Goal: Transaction & Acquisition: Purchase product/service

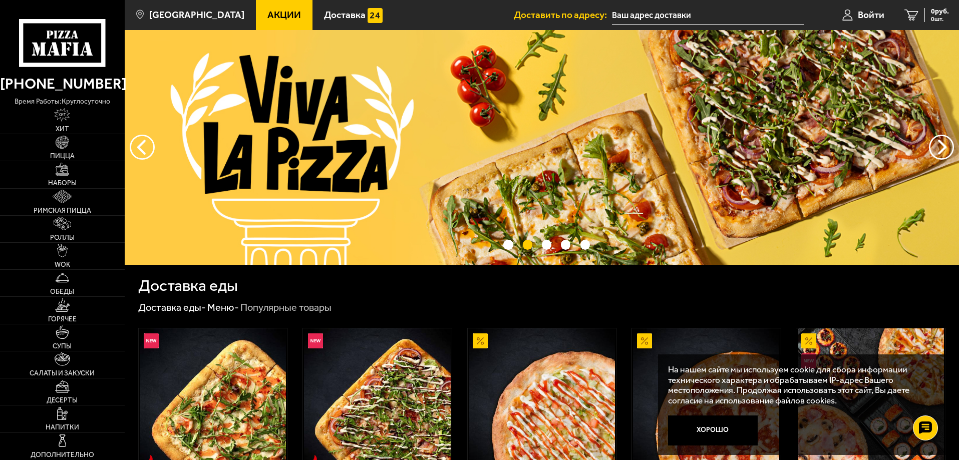
click at [657, 14] on input "text" at bounding box center [708, 15] width 192 height 19
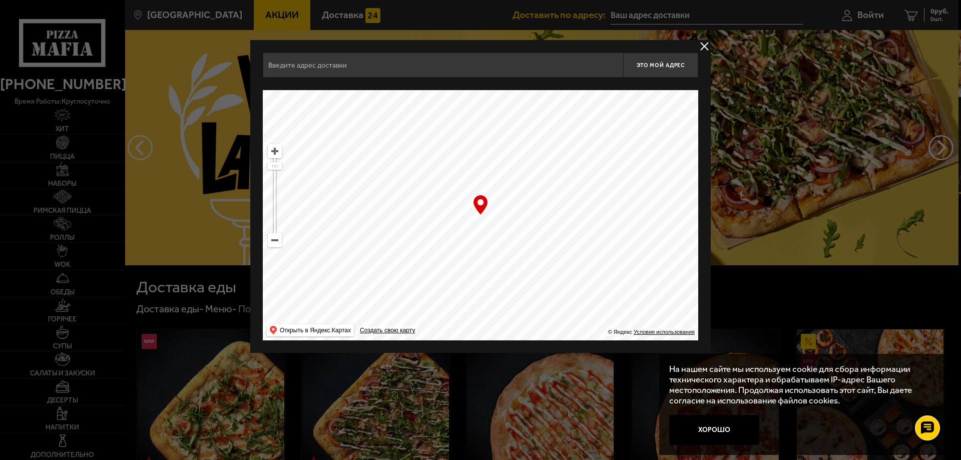
drag, startPoint x: 535, startPoint y: 142, endPoint x: 501, endPoint y: 241, distance: 105.3
click at [502, 248] on ymaps at bounding box center [481, 215] width 436 height 250
drag, startPoint x: 579, startPoint y: 209, endPoint x: 425, endPoint y: 273, distance: 167.0
click at [425, 273] on ymaps at bounding box center [481, 215] width 436 height 250
click at [273, 244] on ymaps at bounding box center [274, 240] width 13 height 13
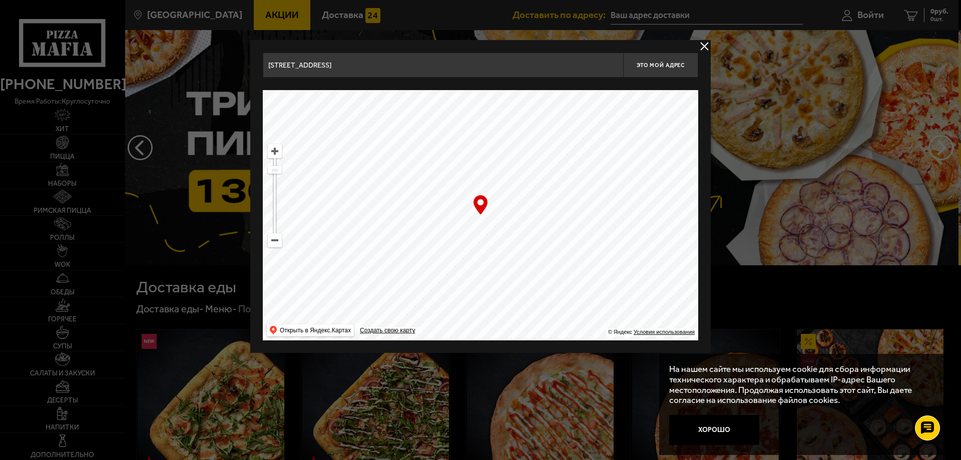
click at [273, 241] on ymaps at bounding box center [274, 240] width 13 height 13
drag, startPoint x: 519, startPoint y: 160, endPoint x: 472, endPoint y: 289, distance: 138.1
click at [474, 291] on ymaps at bounding box center [481, 215] width 436 height 250
drag, startPoint x: 530, startPoint y: 190, endPoint x: 443, endPoint y: 228, distance: 94.6
click at [443, 228] on ymaps at bounding box center [481, 215] width 436 height 250
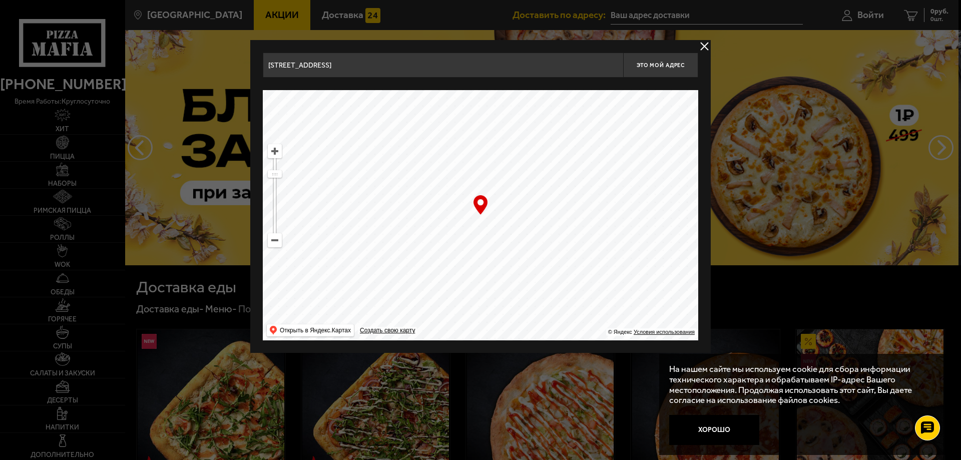
click at [275, 149] on ymaps at bounding box center [274, 151] width 13 height 13
drag, startPoint x: 646, startPoint y: 172, endPoint x: 568, endPoint y: 262, distance: 119.6
click at [570, 266] on ymaps at bounding box center [481, 215] width 436 height 250
drag, startPoint x: 575, startPoint y: 144, endPoint x: 600, endPoint y: 245, distance: 104.2
click at [600, 245] on ymaps at bounding box center [481, 215] width 436 height 250
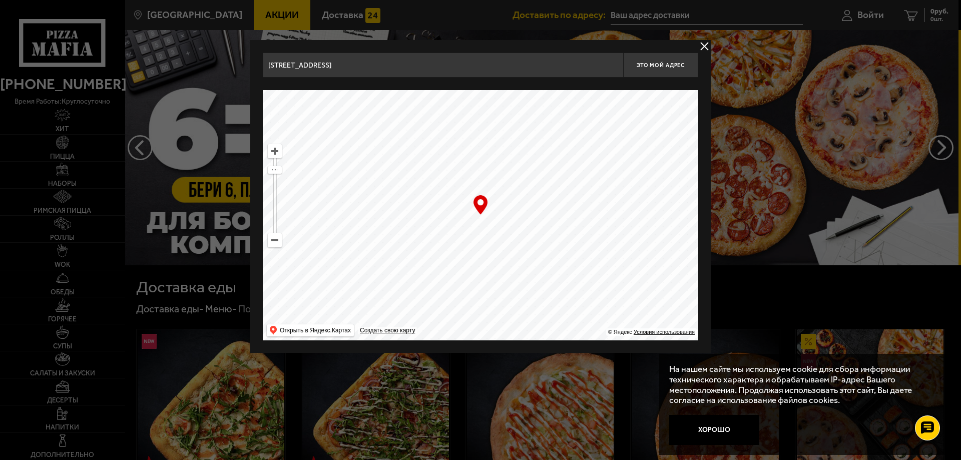
click at [275, 150] on ymaps at bounding box center [274, 151] width 13 height 13
drag, startPoint x: 551, startPoint y: 245, endPoint x: 521, endPoint y: 246, distance: 30.1
click at [521, 246] on ymaps at bounding box center [481, 215] width 436 height 250
type input "[STREET_ADDRESS]"
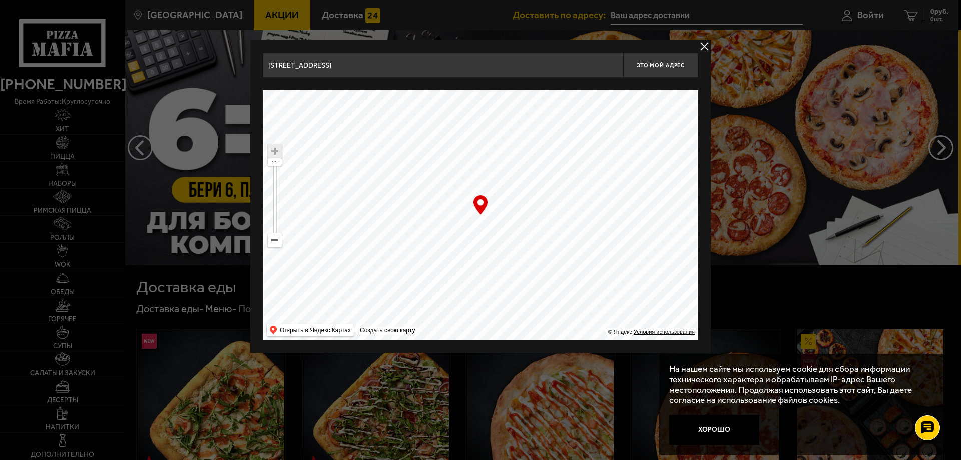
click at [273, 151] on ymaps at bounding box center [274, 151] width 13 height 13
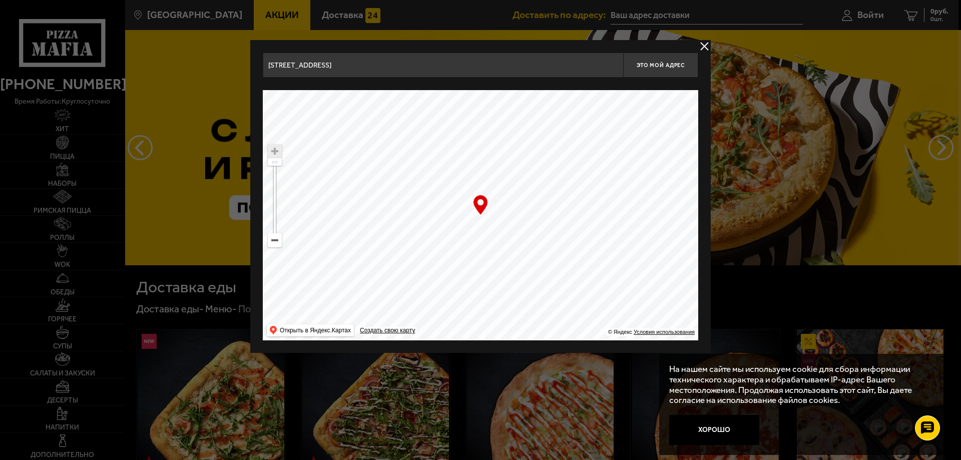
drag, startPoint x: 402, startPoint y: 208, endPoint x: 434, endPoint y: 211, distance: 32.7
click at [434, 211] on ymaps at bounding box center [481, 215] width 436 height 250
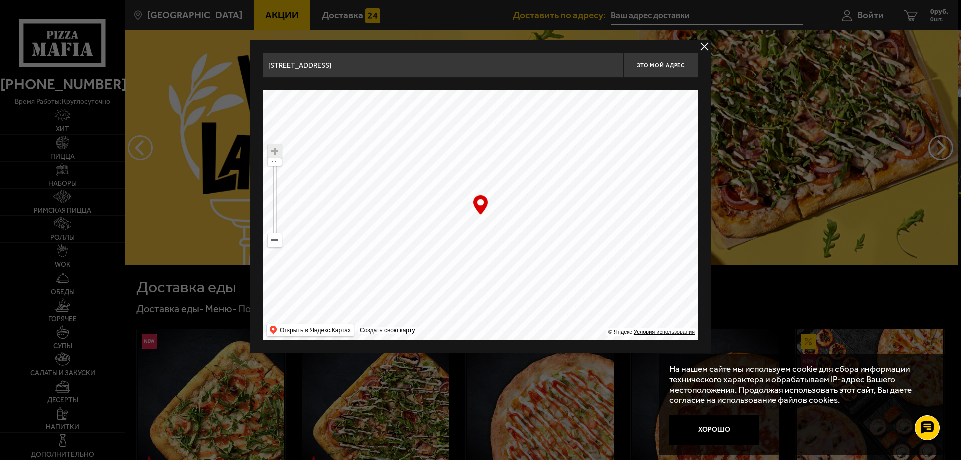
drag, startPoint x: 501, startPoint y: 234, endPoint x: 463, endPoint y: 223, distance: 39.3
click at [463, 223] on ymaps at bounding box center [481, 215] width 436 height 250
click at [658, 62] on span "Это мой адрес" at bounding box center [661, 65] width 48 height 7
type input "[STREET_ADDRESS]"
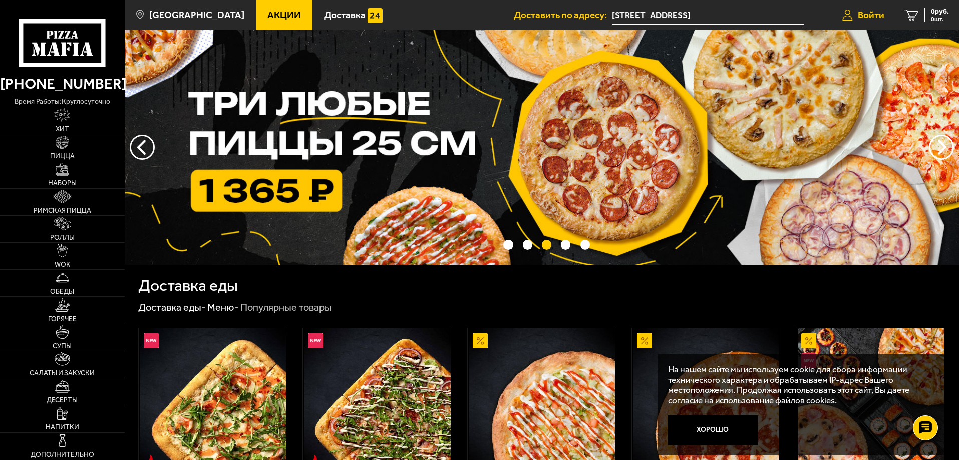
click at [863, 12] on span "Войти" at bounding box center [871, 15] width 27 height 10
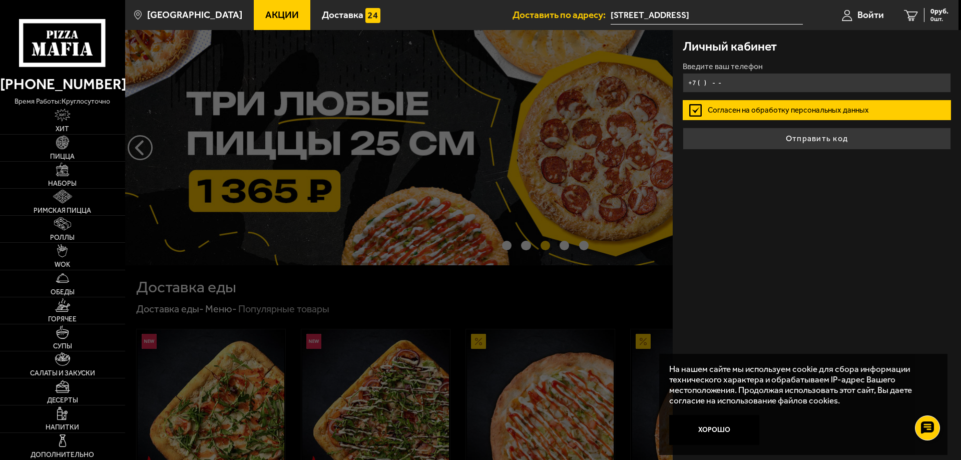
click at [736, 75] on input "+7 ( ) - -" at bounding box center [817, 83] width 268 height 20
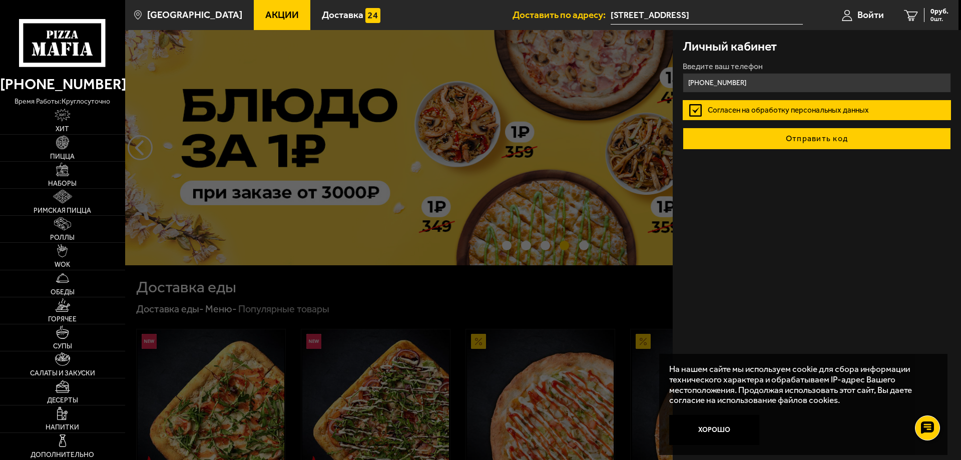
type input "[PHONE_NUMBER]"
click at [818, 140] on button "Отправить код" at bounding box center [817, 139] width 268 height 22
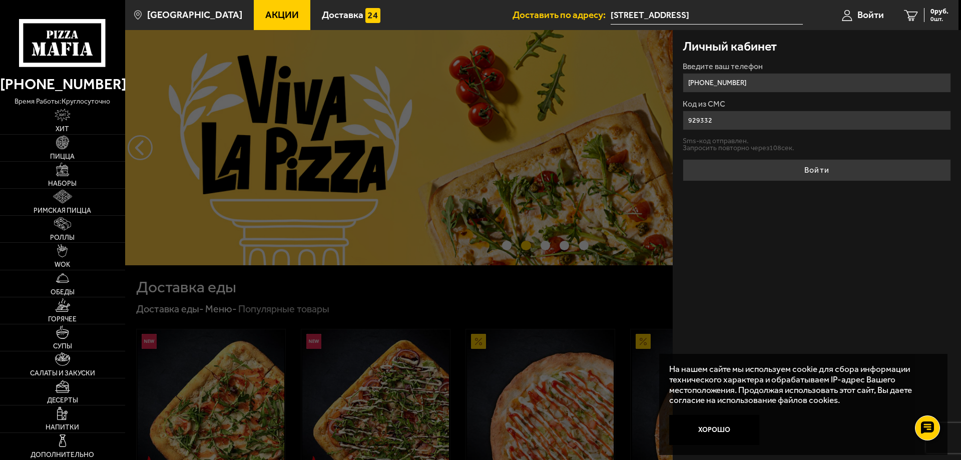
type input "929332"
click at [683, 159] on button "Войти" at bounding box center [817, 170] width 268 height 22
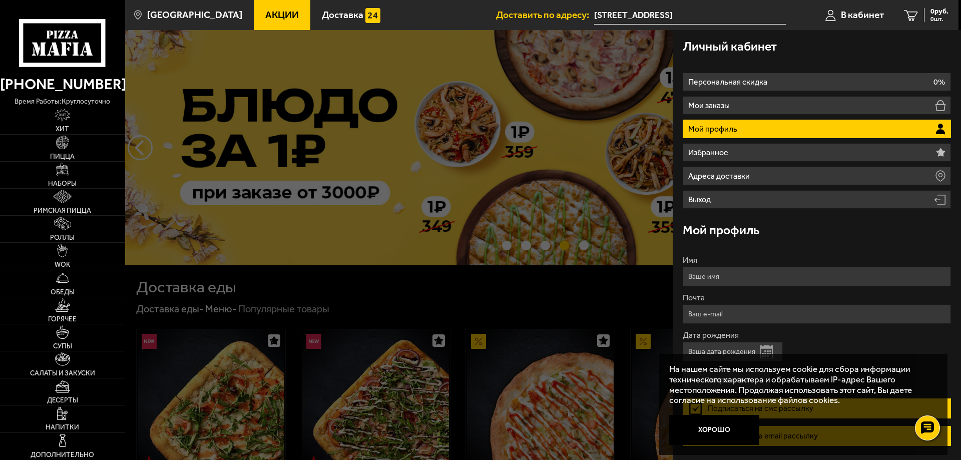
click at [728, 272] on input "Имя" at bounding box center [817, 277] width 268 height 20
type input "[PERSON_NAME]"
click at [737, 316] on input "Почта" at bounding box center [817, 314] width 268 height 20
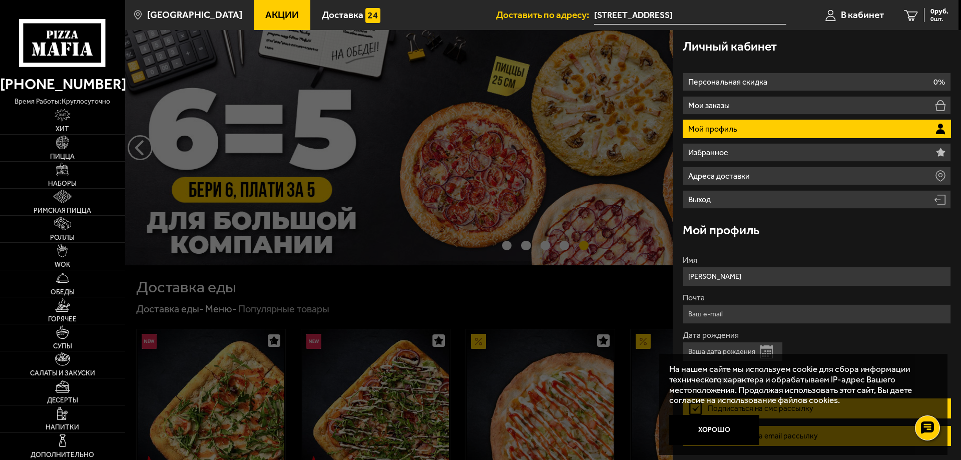
type input "[EMAIL_ADDRESS][DOMAIN_NAME]"
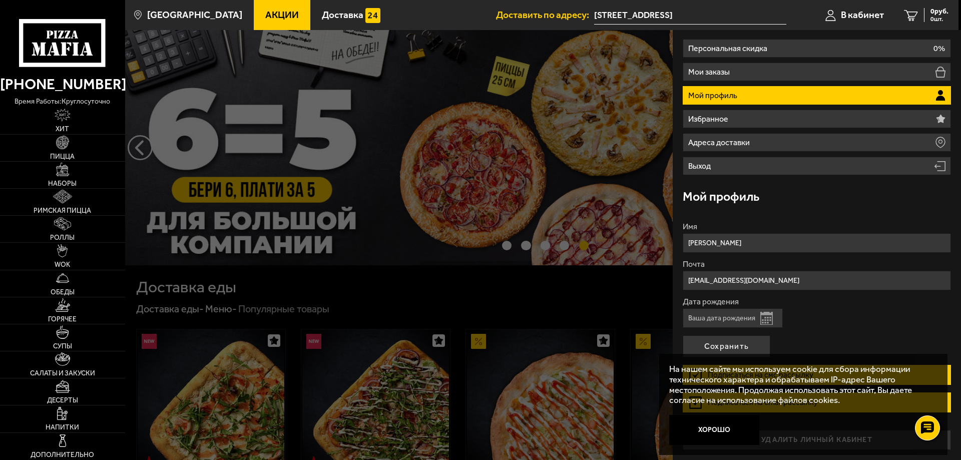
click at [733, 325] on input "Дата рождения" at bounding box center [733, 318] width 100 height 20
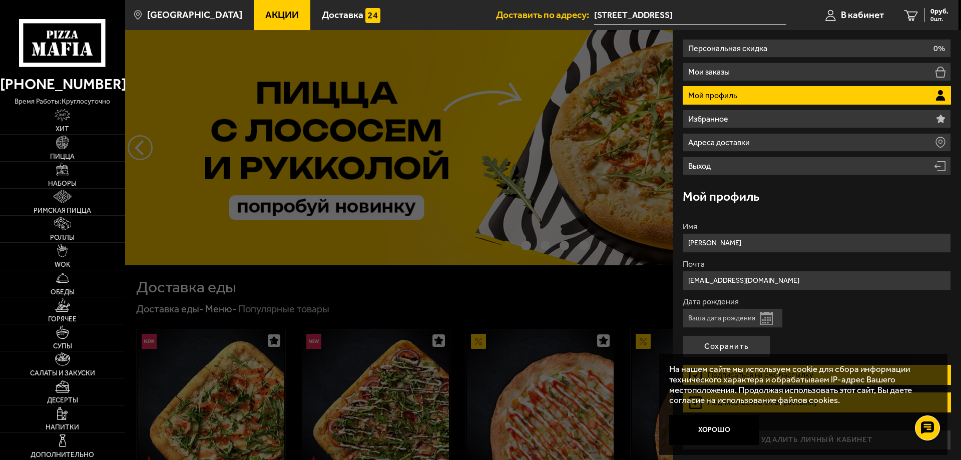
click at [763, 319] on button "Открыть календарь" at bounding box center [767, 318] width 13 height 13
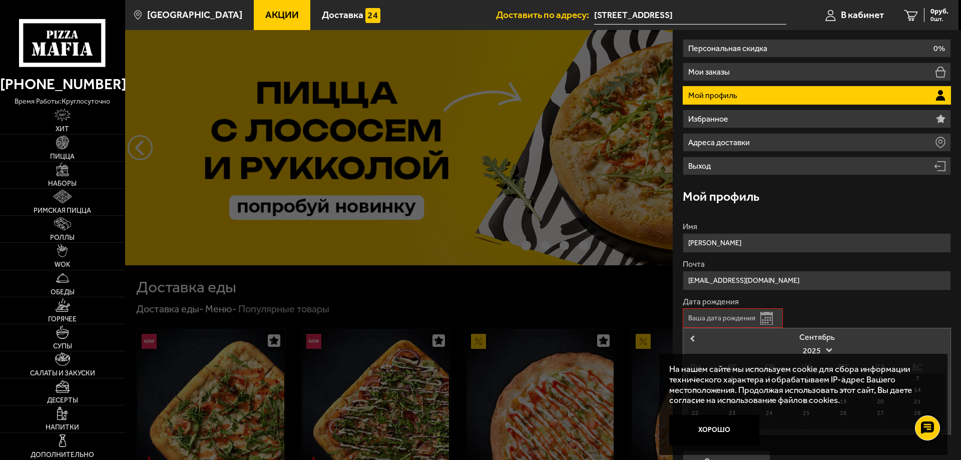
scroll to position [134, 0]
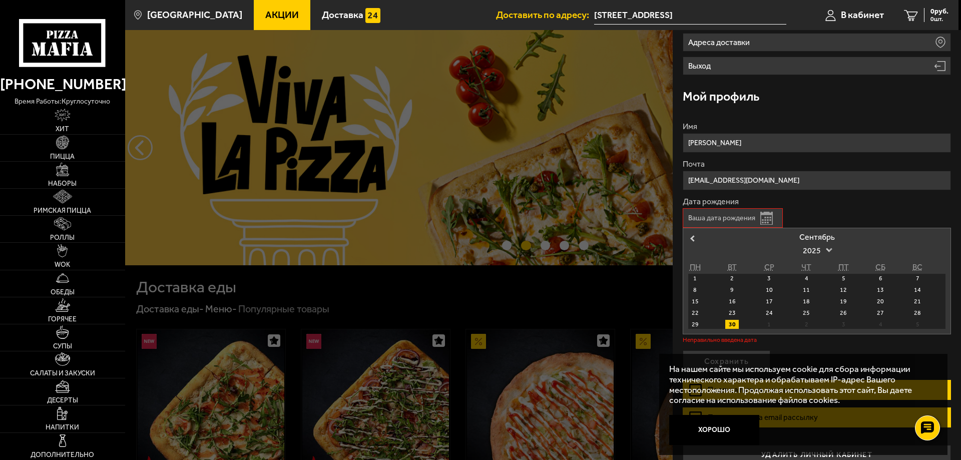
click at [837, 250] on div "2025" at bounding box center [817, 250] width 50 height 19
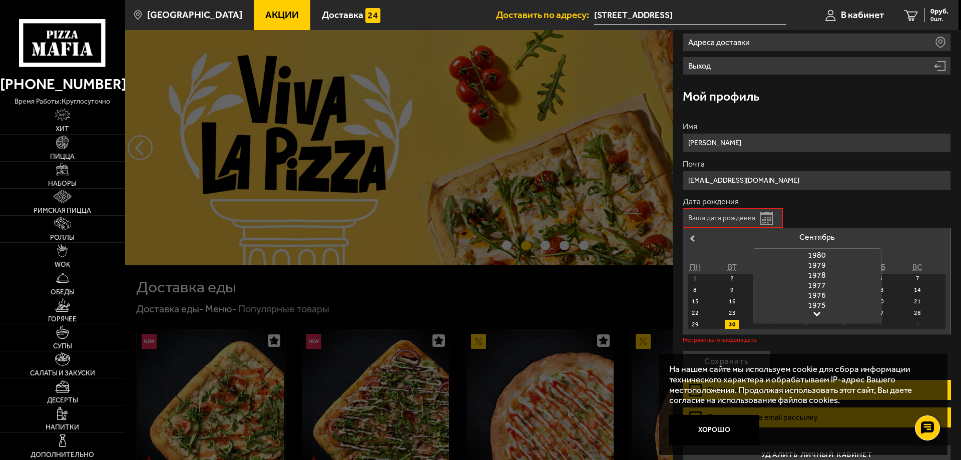
scroll to position [399, 0]
click at [822, 294] on div "1981" at bounding box center [817, 295] width 128 height 10
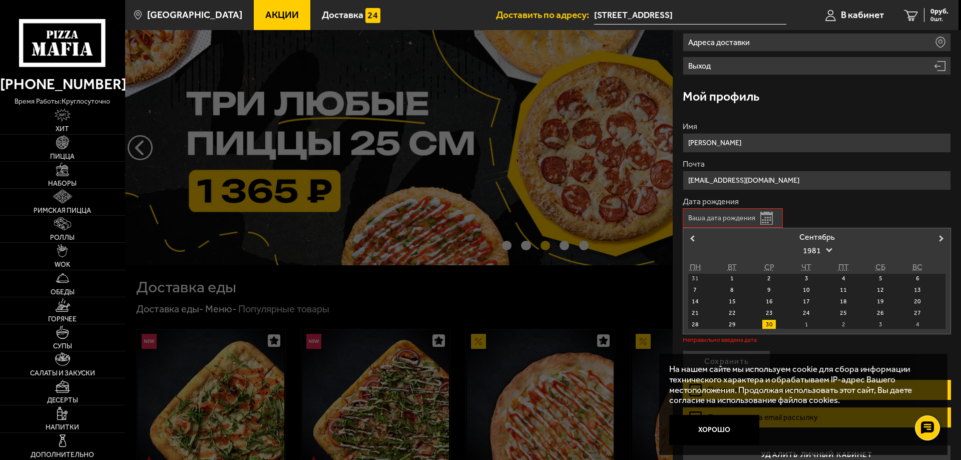
click at [825, 235] on div "Сентябрь" at bounding box center [816, 237] width 257 height 8
click at [942, 237] on span "Next Month" at bounding box center [942, 238] width 0 height 10
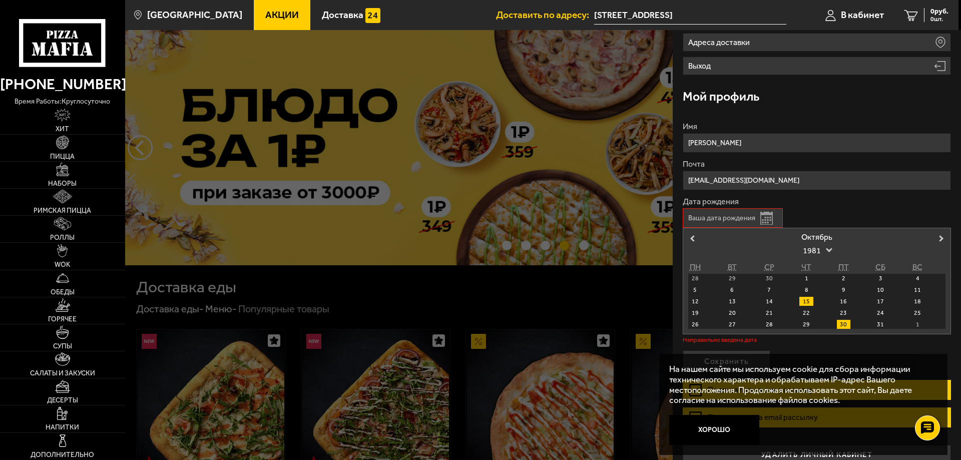
scroll to position [149, 0]
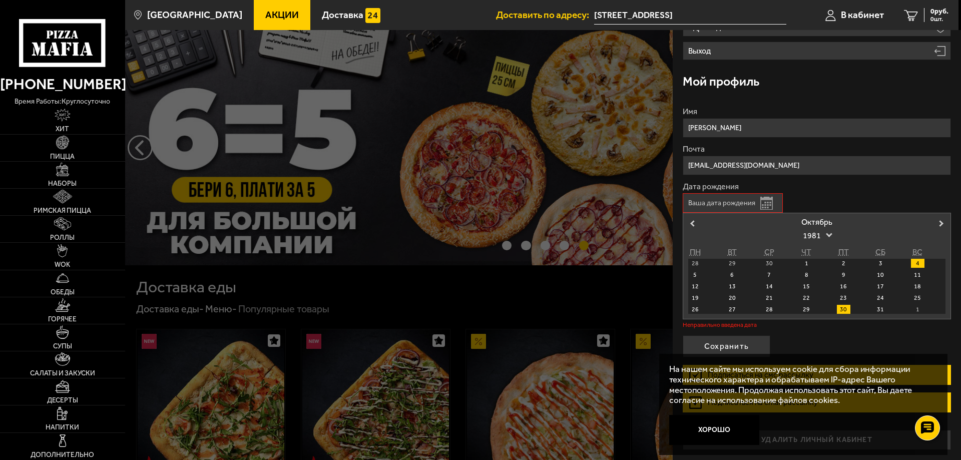
click at [913, 263] on div "4" at bounding box center [918, 263] width 14 height 9
type input "[DATE]"
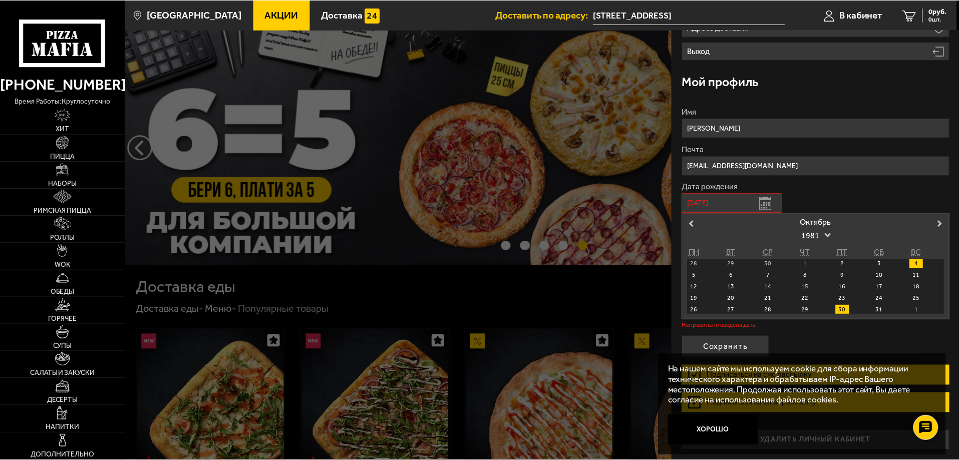
scroll to position [34, 0]
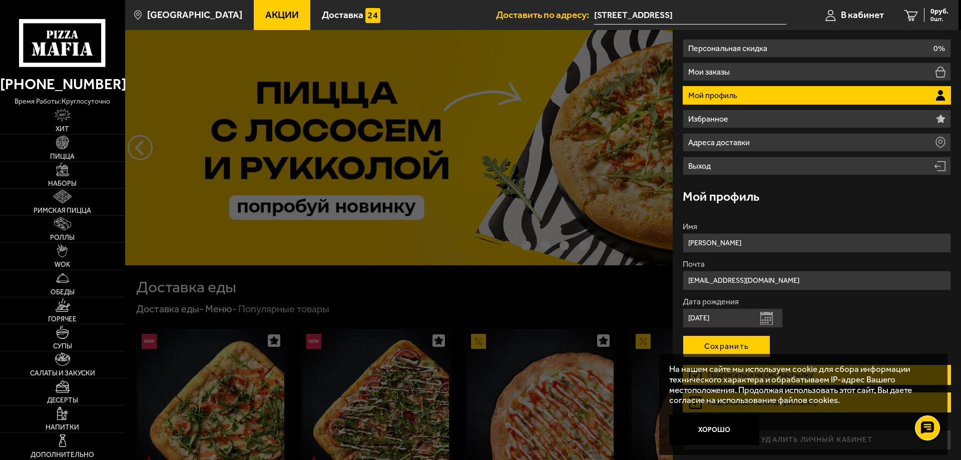
click at [743, 348] on button "Сохранить" at bounding box center [727, 346] width 88 height 22
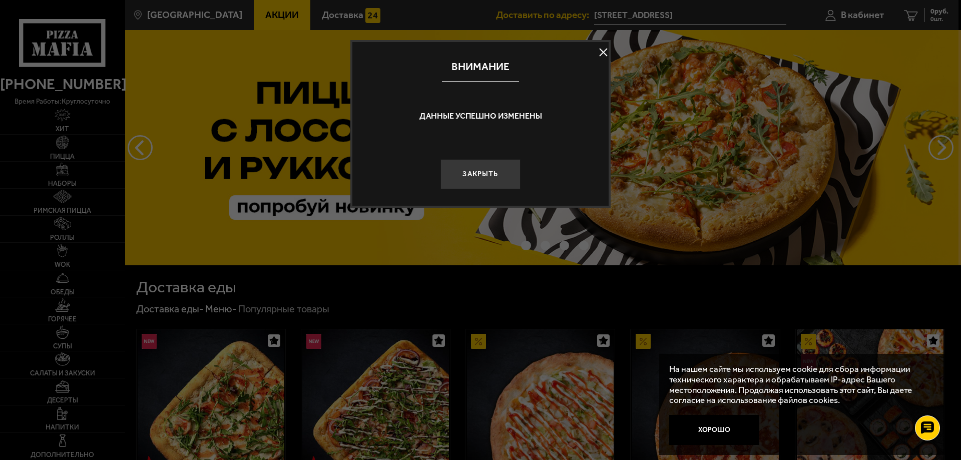
click at [480, 171] on button "Закрыть" at bounding box center [481, 174] width 80 height 30
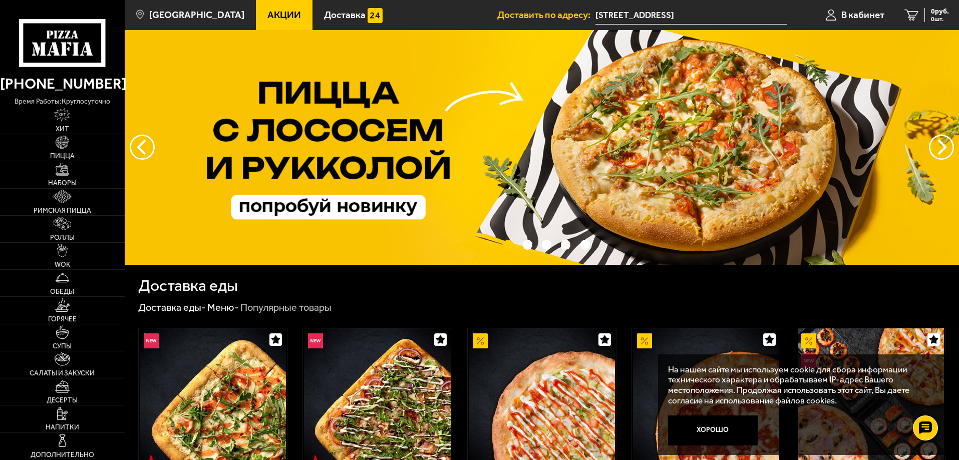
click at [684, 12] on input "[STREET_ADDRESS]" at bounding box center [691, 15] width 192 height 19
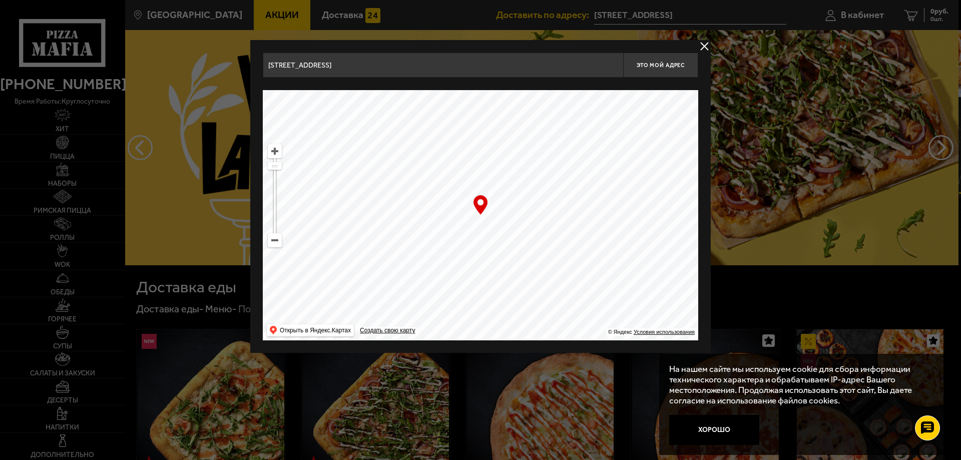
click at [702, 47] on button "delivery type" at bounding box center [704, 46] width 13 height 13
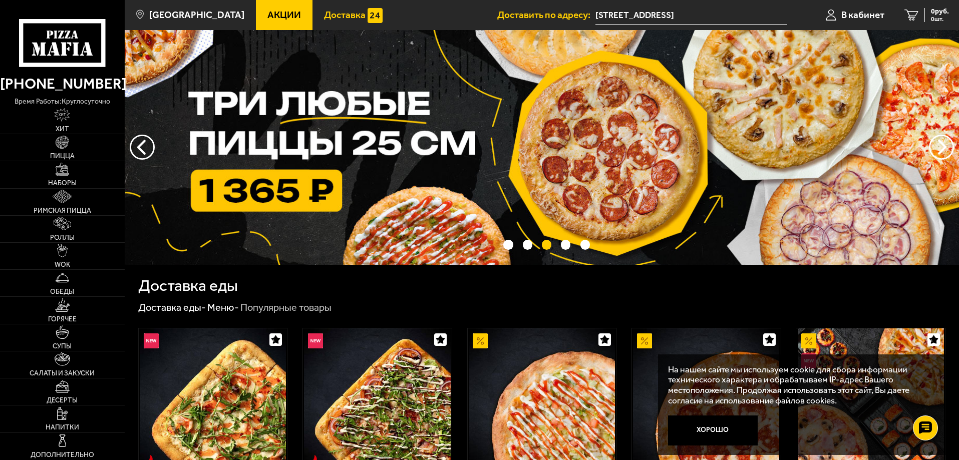
click at [324, 15] on span "Доставка" at bounding box center [345, 15] width 42 height 10
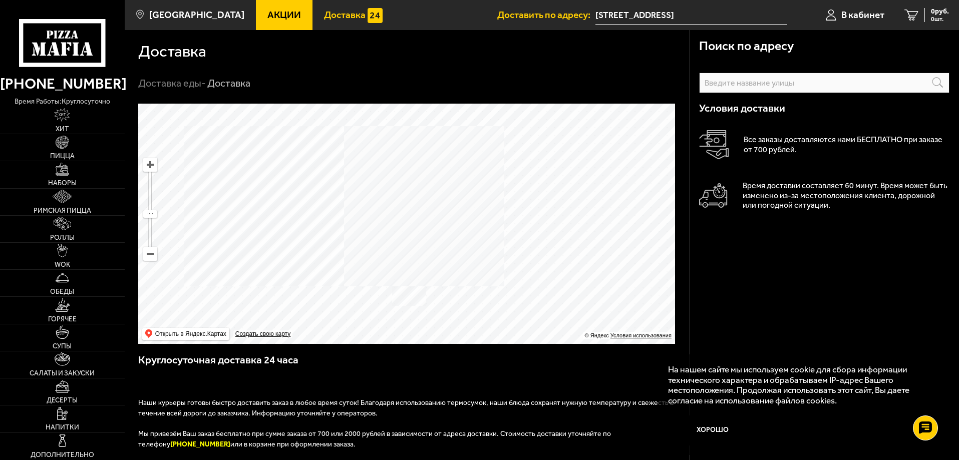
scroll to position [100, 0]
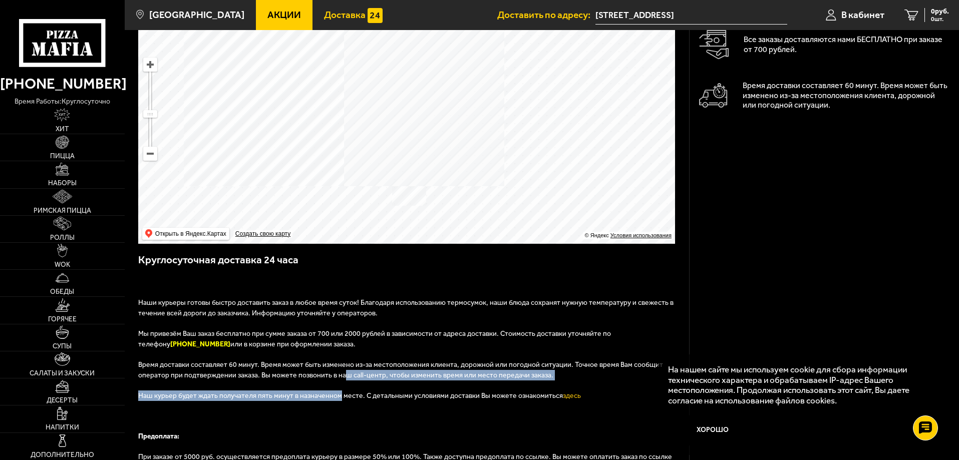
drag, startPoint x: 338, startPoint y: 405, endPoint x: 340, endPoint y: 391, distance: 13.7
click at [340, 391] on div "Наши курьеры готовы быстро доставить заказ в любое время суток! Благодаря испол…" at bounding box center [407, 410] width 538 height 266
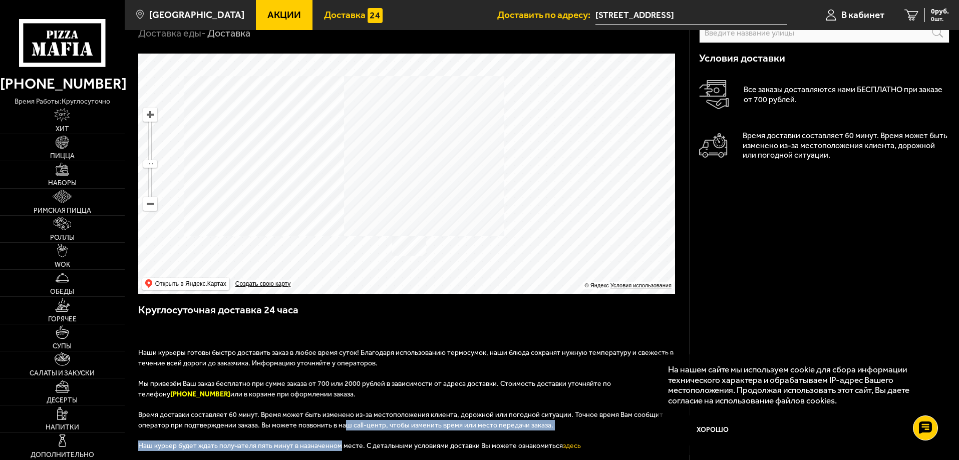
scroll to position [0, 0]
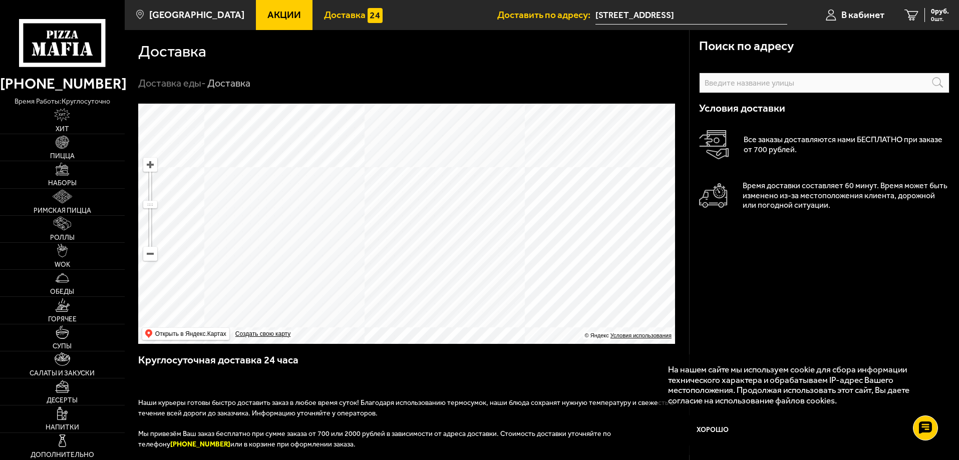
drag, startPoint x: 402, startPoint y: 156, endPoint x: 448, endPoint y: 262, distance: 115.7
click at [451, 268] on ymaps at bounding box center [406, 224] width 537 height 240
click at [64, 140] on img at bounding box center [63, 143] width 14 height 14
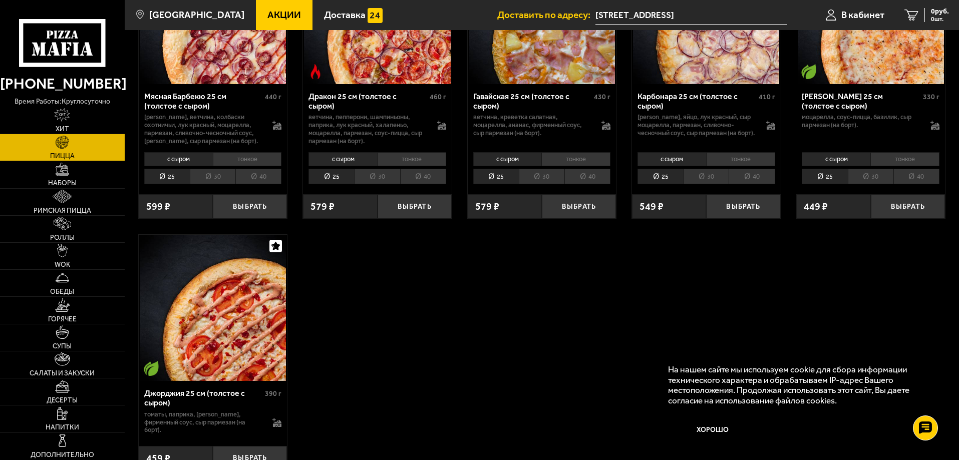
scroll to position [1852, 0]
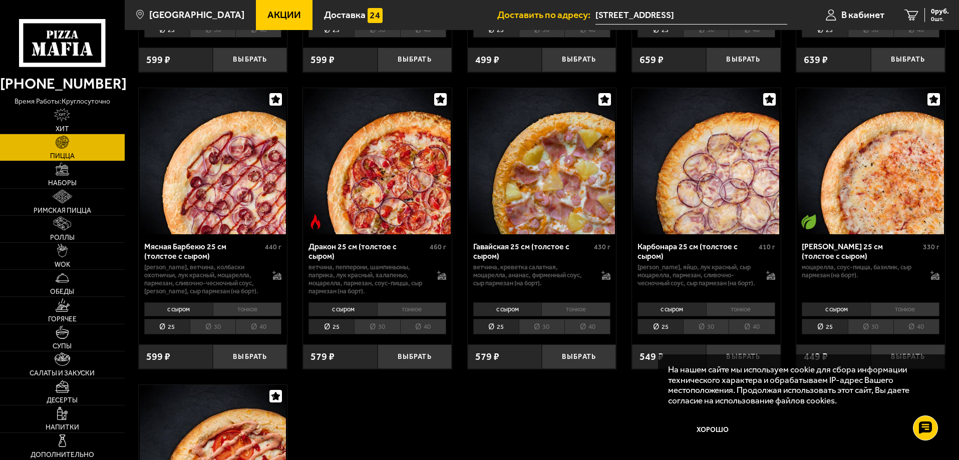
click at [739, 312] on li "тонкое" at bounding box center [740, 309] width 69 height 14
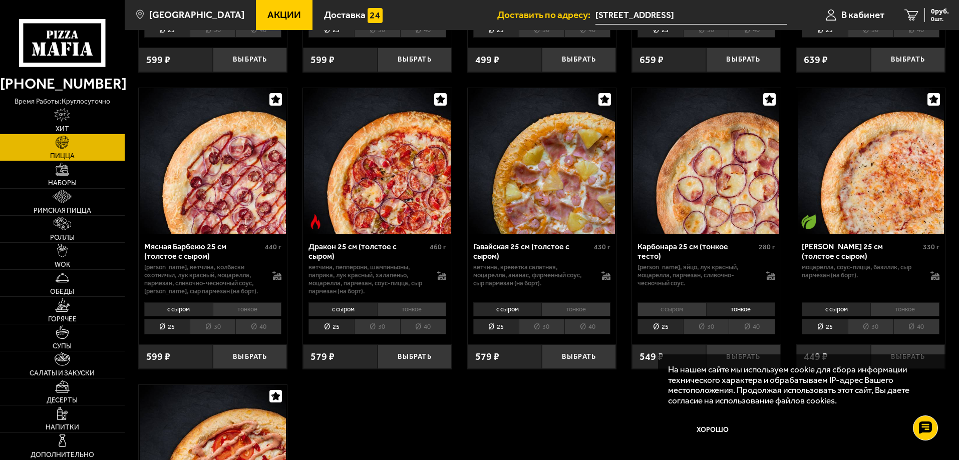
click at [673, 313] on li "с сыром" at bounding box center [671, 309] width 69 height 14
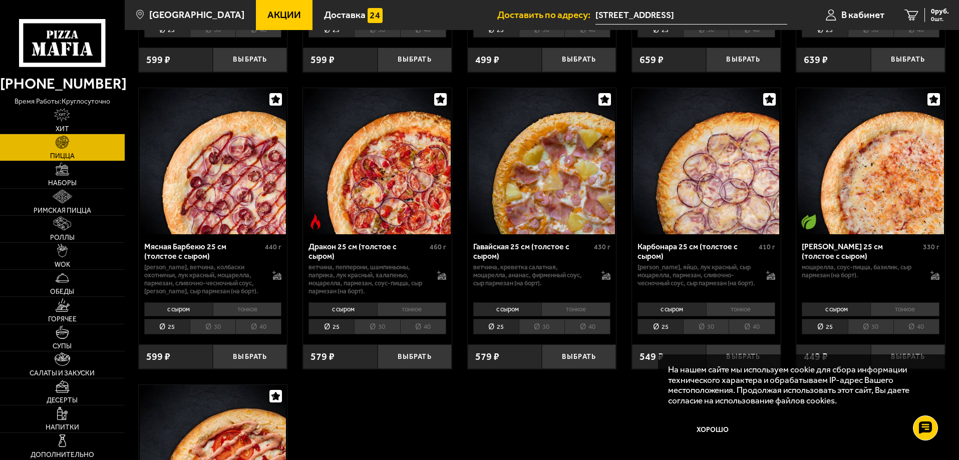
click at [741, 314] on li "тонкое" at bounding box center [740, 309] width 69 height 14
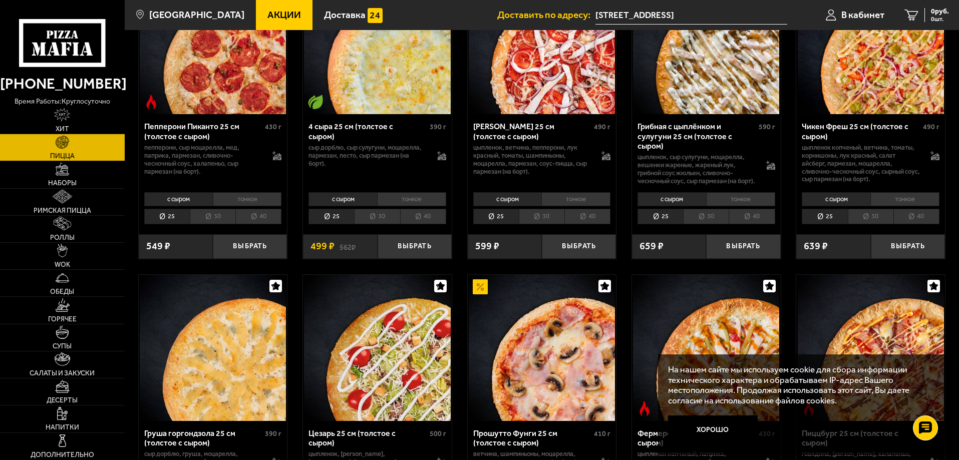
scroll to position [651, 0]
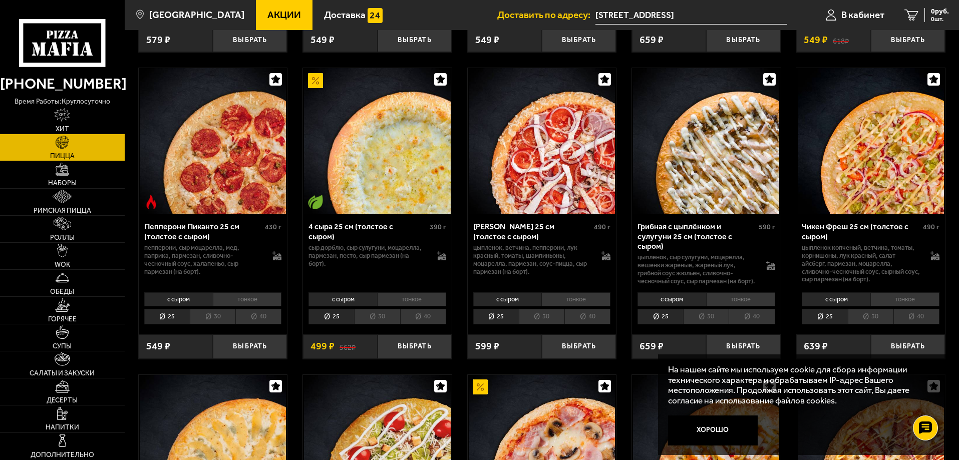
click at [575, 306] on li "тонкое" at bounding box center [575, 299] width 69 height 14
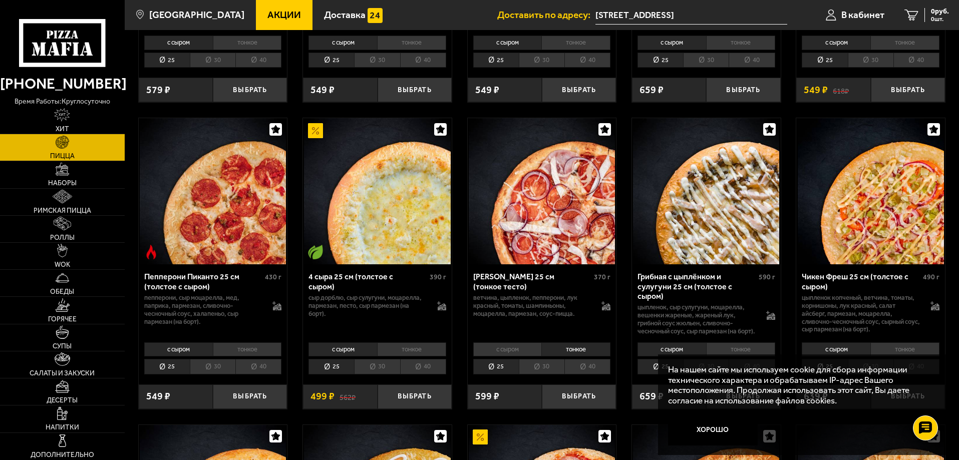
scroll to position [701, 0]
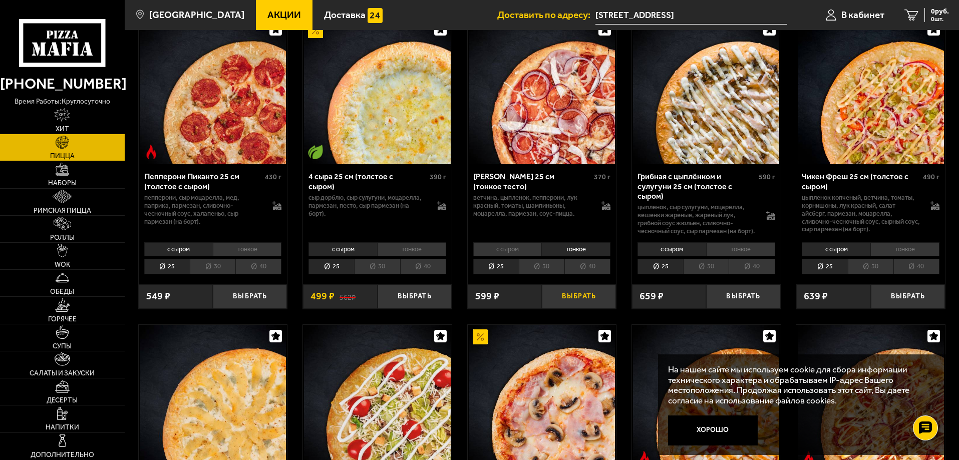
click at [571, 305] on button "Выбрать" at bounding box center [579, 296] width 74 height 25
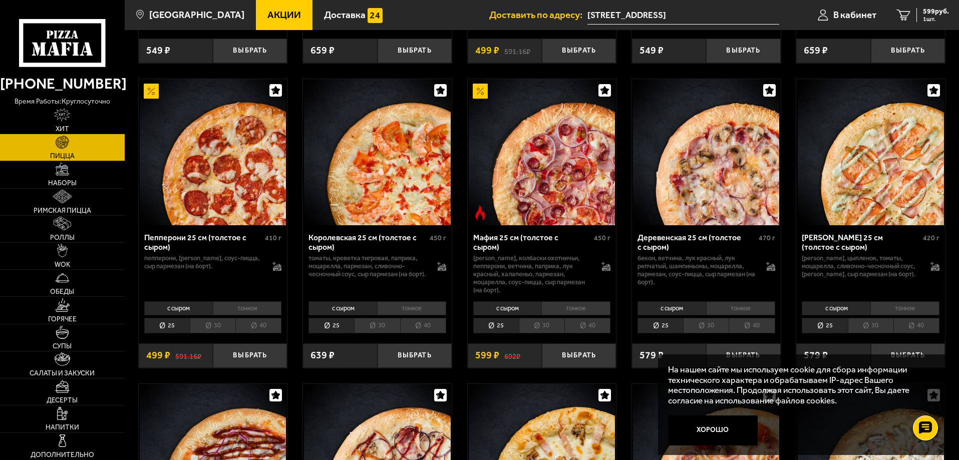
scroll to position [1352, 0]
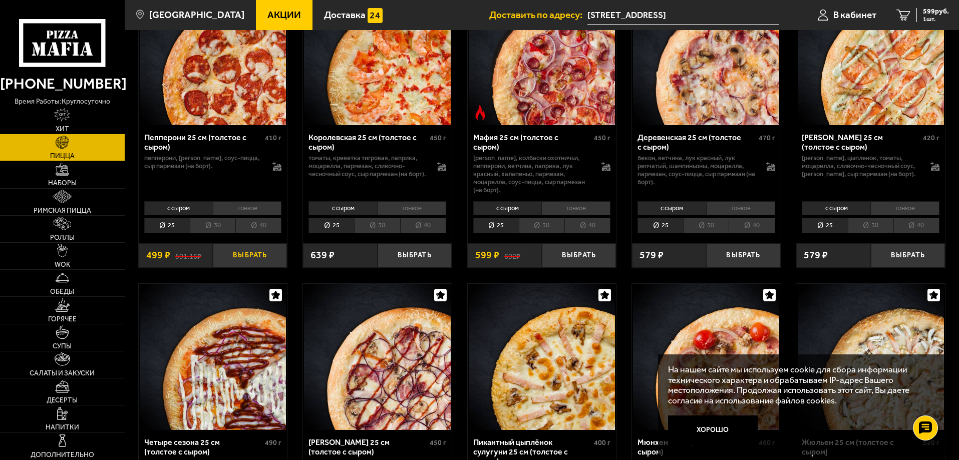
click at [244, 261] on button "Выбрать" at bounding box center [250, 255] width 74 height 25
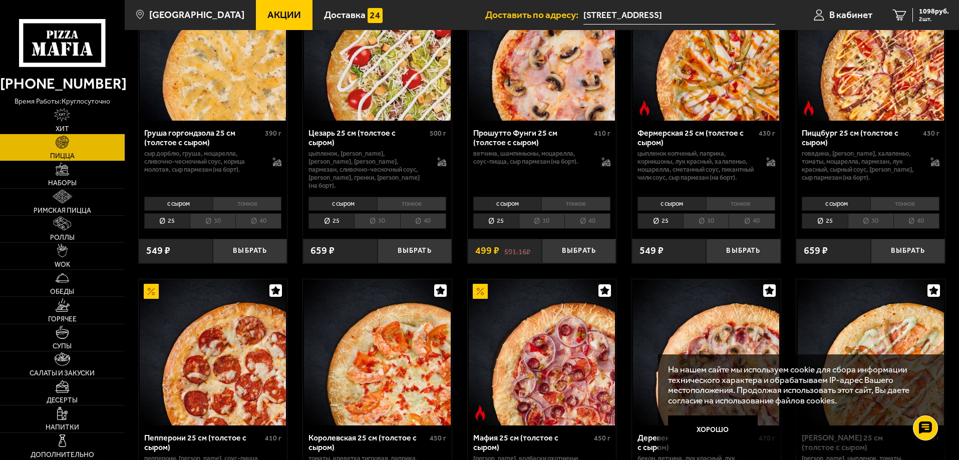
scroll to position [851, 0]
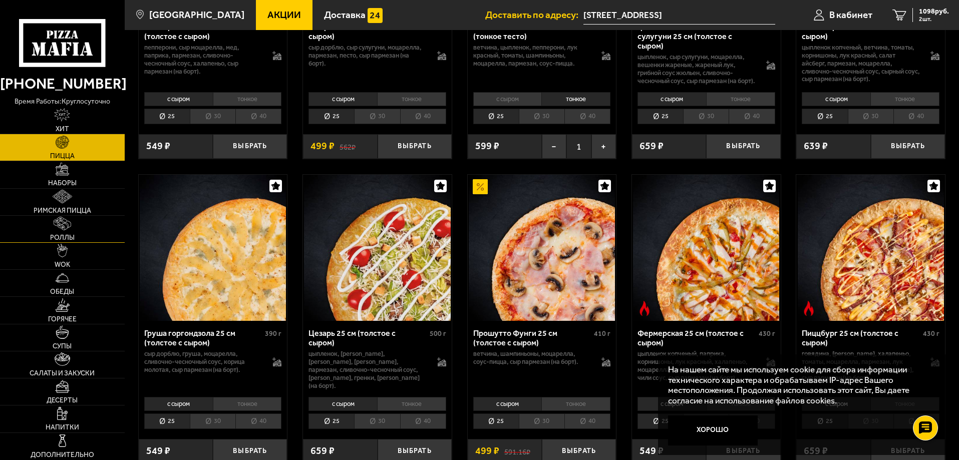
click at [60, 225] on img at bounding box center [62, 224] width 17 height 14
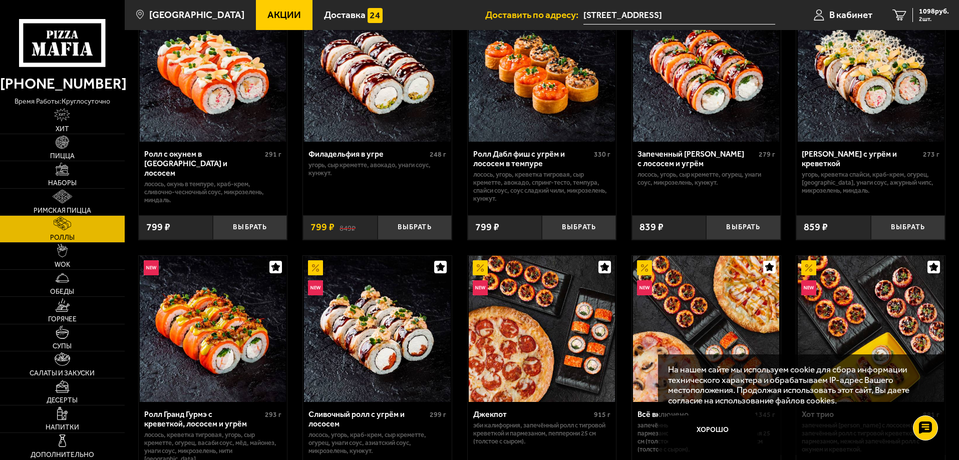
scroll to position [551, 0]
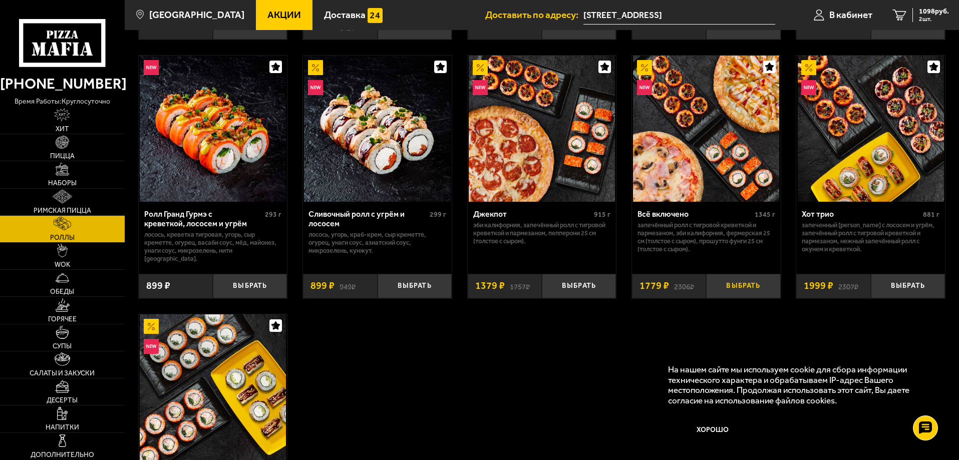
click at [734, 274] on button "Выбрать" at bounding box center [743, 286] width 74 height 25
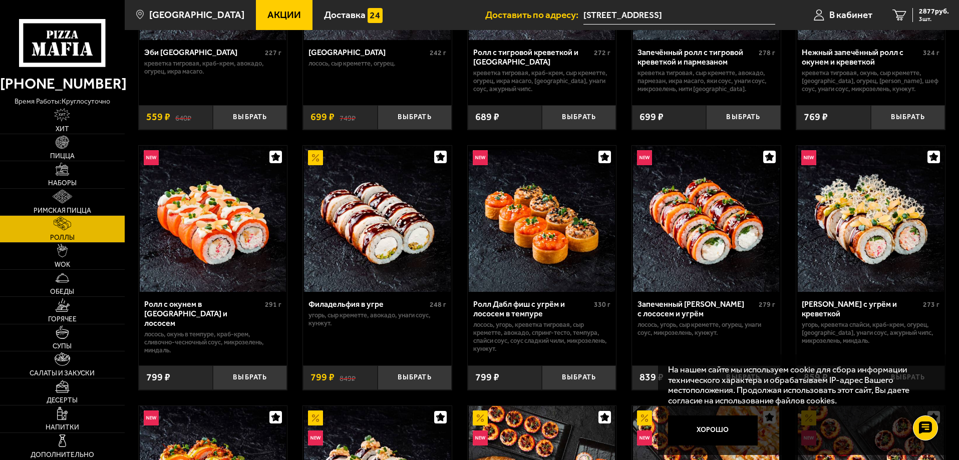
scroll to position [0, 0]
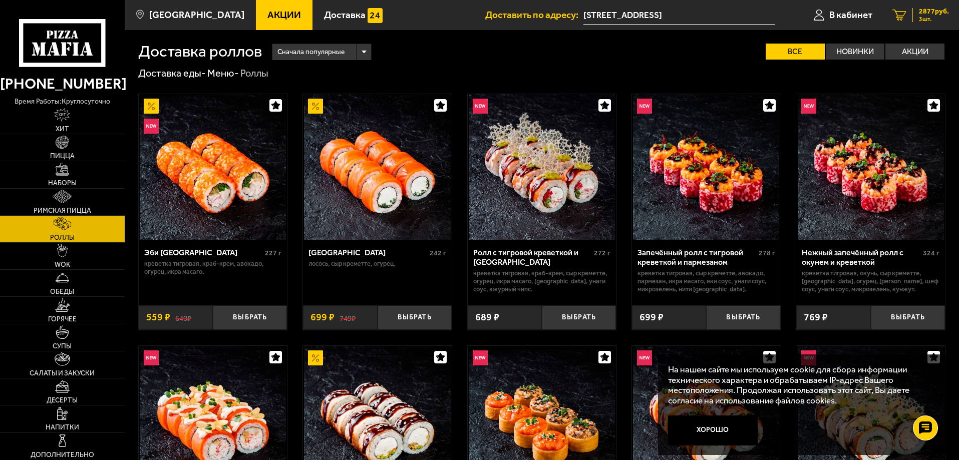
click at [928, 12] on span "2877 руб." at bounding box center [934, 11] width 30 height 7
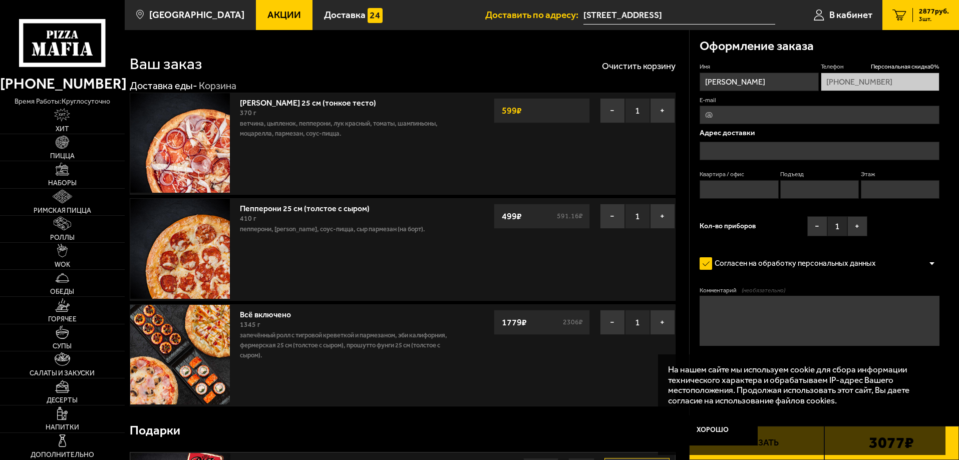
type input "[STREET_ADDRESS]"
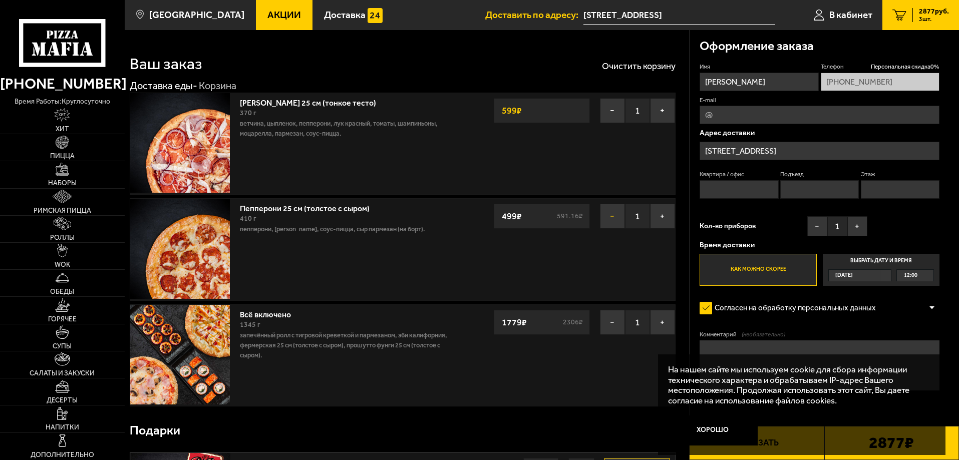
click at [610, 216] on button "−" at bounding box center [612, 216] width 25 height 25
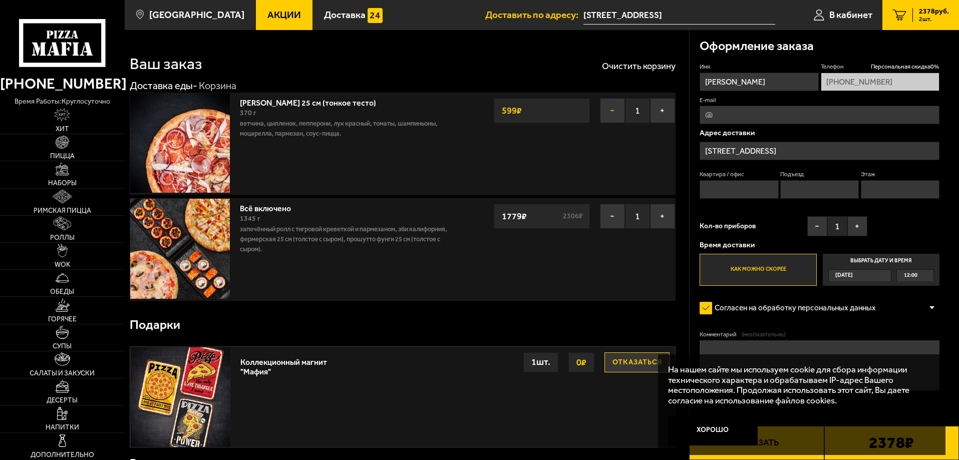
click at [614, 108] on button "−" at bounding box center [612, 110] width 25 height 25
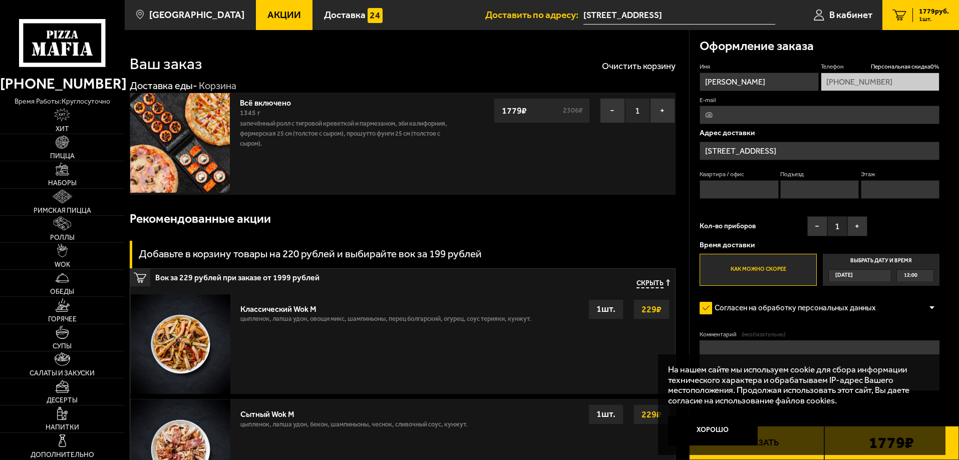
click at [261, 101] on link "Всё включено" at bounding box center [270, 101] width 61 height 13
drag, startPoint x: 698, startPoint y: 1, endPoint x: 63, endPoint y: 34, distance: 635.7
click at [63, 34] on icon at bounding box center [62, 43] width 86 height 48
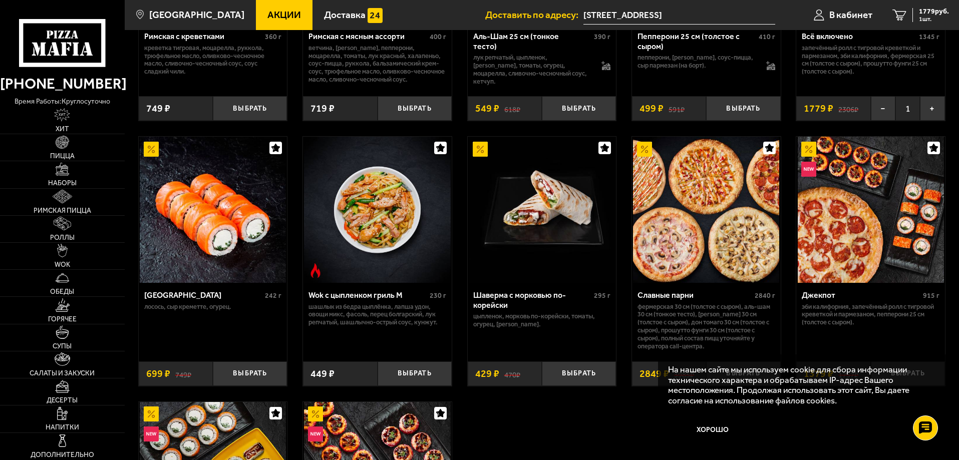
scroll to position [200, 0]
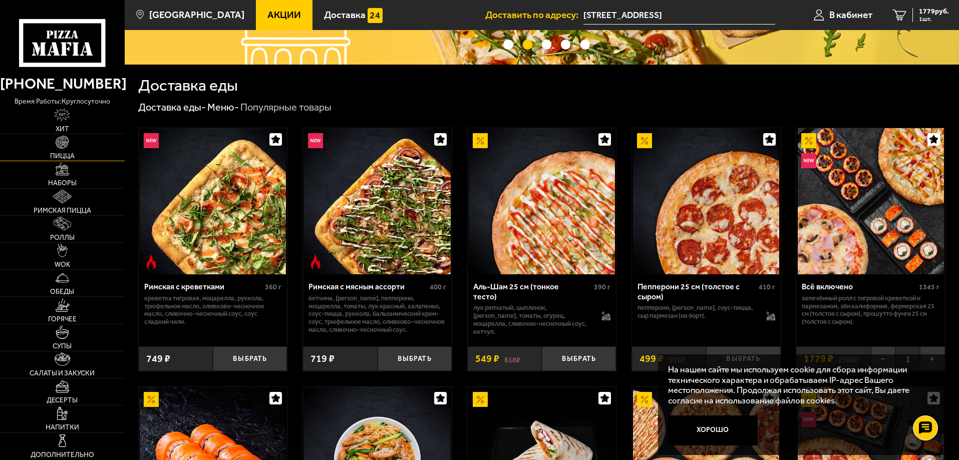
click at [64, 145] on img at bounding box center [63, 143] width 14 height 14
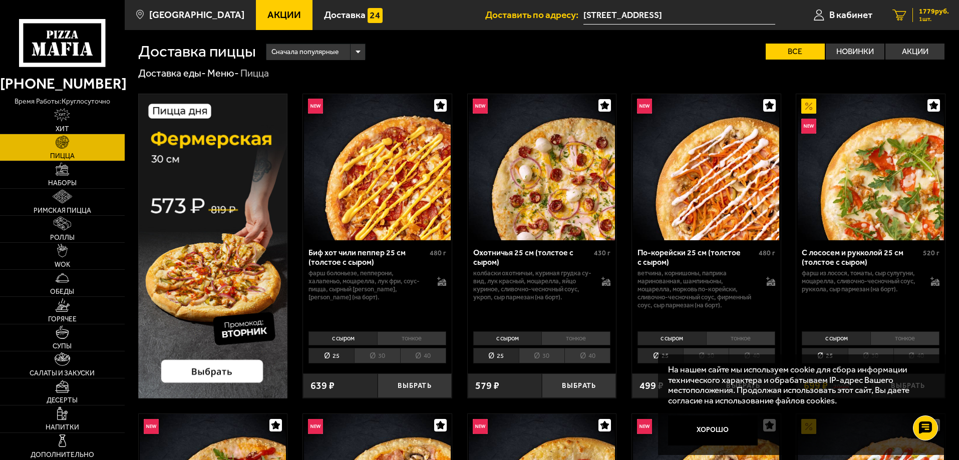
click at [926, 14] on span "1779 руб." at bounding box center [934, 11] width 30 height 7
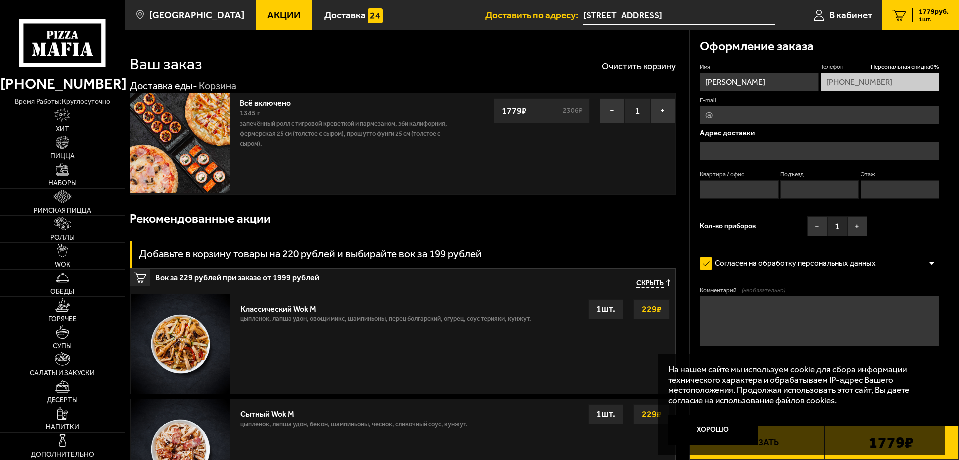
type input "[STREET_ADDRESS]"
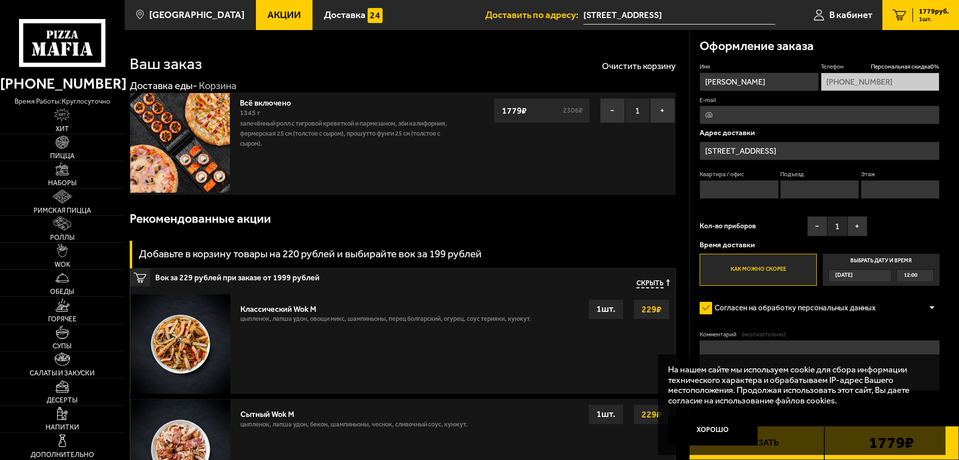
click at [721, 115] on input "E-mail" at bounding box center [819, 115] width 240 height 19
type input "[EMAIL_ADDRESS][DOMAIN_NAME]"
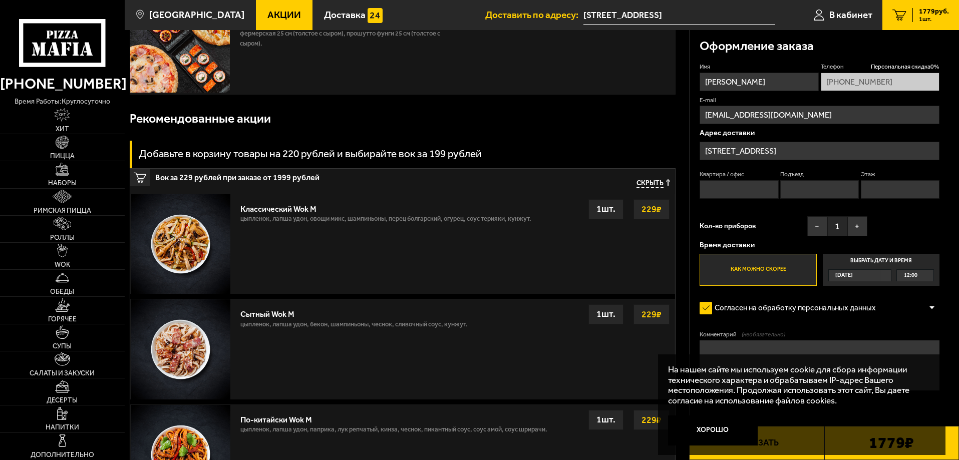
click at [914, 277] on span "12:00" at bounding box center [911, 276] width 14 height 12
click at [0, 0] on input "Выбрать дату и время [DATE] 12:00" at bounding box center [0, 0] width 0 height 0
click at [930, 274] on div "12:00" at bounding box center [915, 276] width 37 height 12
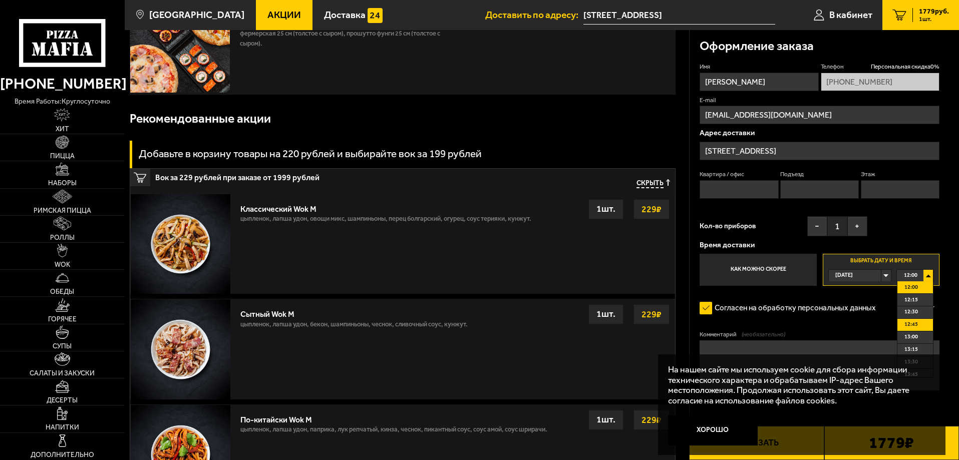
click at [918, 324] on li "12:45" at bounding box center [915, 325] width 36 height 13
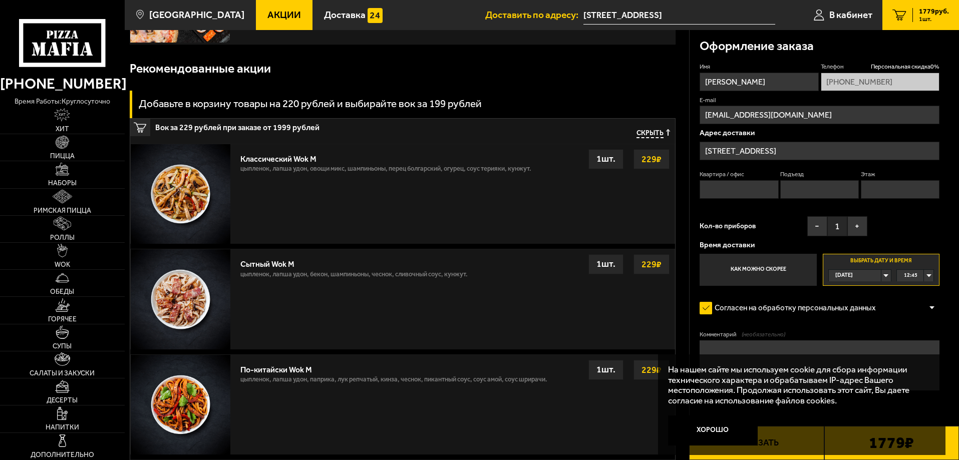
scroll to position [200, 0]
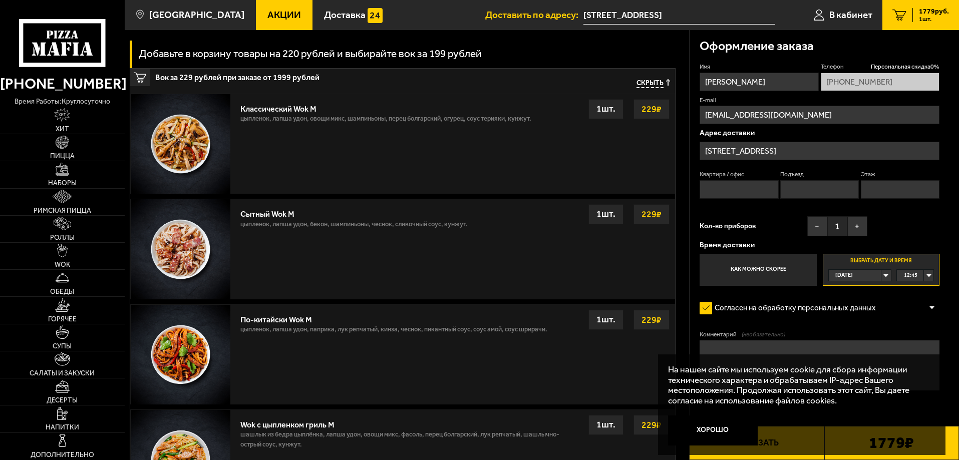
click at [763, 347] on textarea "Комментарий (необязательно)" at bounding box center [819, 365] width 240 height 50
click at [718, 430] on button "Хорошо" at bounding box center [713, 431] width 90 height 30
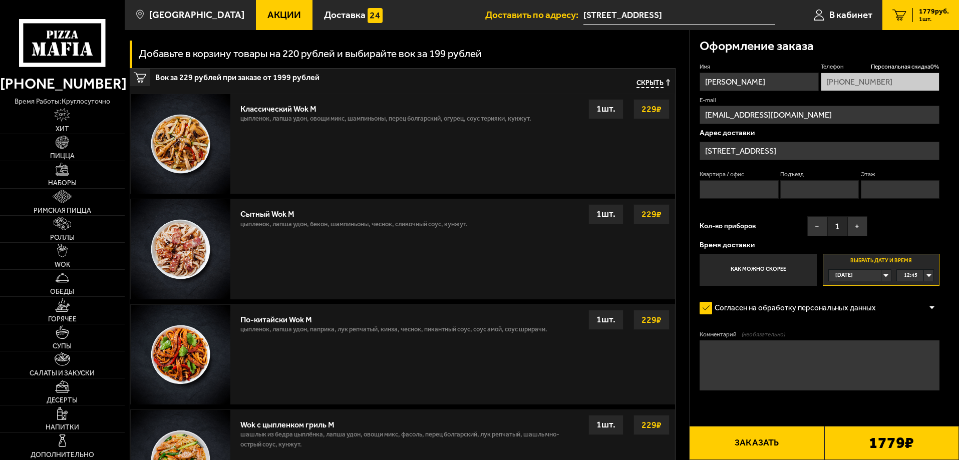
click at [732, 351] on textarea "Комментарий (необязательно)" at bounding box center [819, 365] width 240 height 50
drag, startPoint x: 729, startPoint y: 353, endPoint x: 749, endPoint y: 353, distance: 20.0
click at [749, 353] on textarea "Въезд через [STREET_ADDRESS]" at bounding box center [819, 365] width 240 height 50
drag, startPoint x: 817, startPoint y: 353, endPoint x: 825, endPoint y: 354, distance: 7.6
click at [825, 354] on textarea "Въезд [STREET_ADDRESS]" at bounding box center [819, 365] width 240 height 50
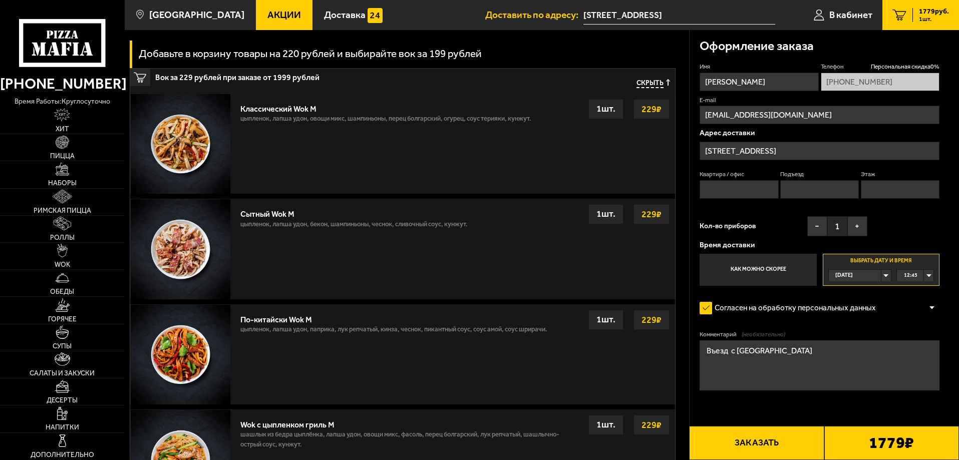
click at [833, 352] on textarea "Въезд с [GEOGRAPHIC_DATA]" at bounding box center [819, 365] width 240 height 50
click at [728, 353] on textarea "Въезд с [GEOGRAPHIC_DATA]" at bounding box center [819, 365] width 240 height 50
click at [838, 350] on textarea "Въезд с [GEOGRAPHIC_DATA]" at bounding box center [819, 365] width 240 height 50
click at [826, 353] on textarea "Въезд с [GEOGRAPHIC_DATA]. Встречу у шлагбаума" at bounding box center [819, 365] width 240 height 50
drag, startPoint x: 822, startPoint y: 362, endPoint x: 876, endPoint y: 357, distance: 53.8
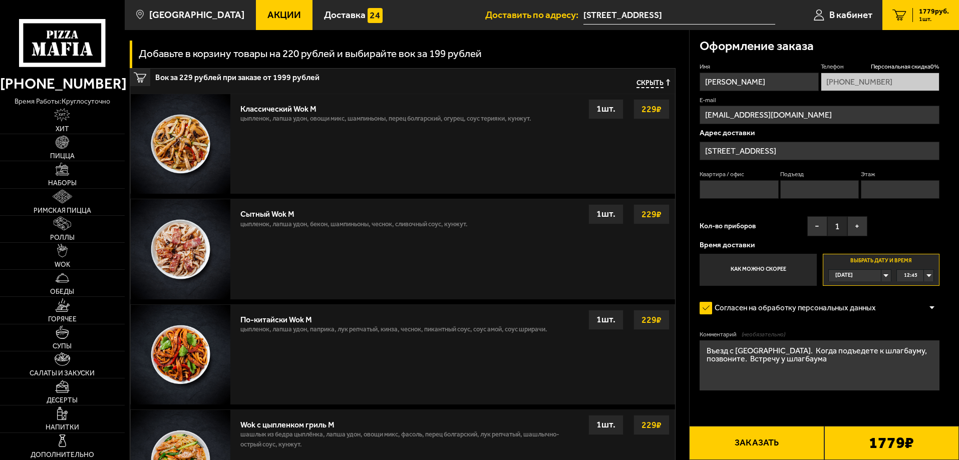
click at [876, 357] on textarea "Въезд с [GEOGRAPHIC_DATA]. Когда подъедете к шлагбауму, позвоните. Встречу у шл…" at bounding box center [819, 365] width 240 height 50
click at [887, 352] on textarea "Въезд с [GEOGRAPHIC_DATA]. Когда подъедете к шлагбауму, позвоните. Подойду и за…" at bounding box center [819, 365] width 240 height 50
click at [891, 362] on textarea "Въезд с [GEOGRAPHIC_DATA]. Когда подъедете на адрес к шлагбауму, позвоните. Под…" at bounding box center [819, 365] width 240 height 50
click at [919, 352] on textarea "Въезд с [GEOGRAPHIC_DATA]. Когда подъедете на адрес к шлагбауму, позвоните. Под…" at bounding box center [819, 365] width 240 height 50
drag, startPoint x: 703, startPoint y: 361, endPoint x: 775, endPoint y: 360, distance: 71.6
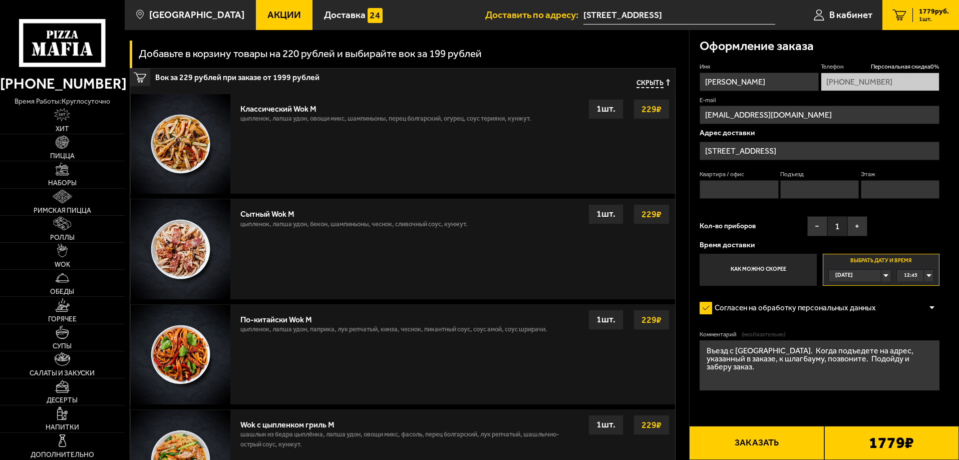
click at [775, 360] on textarea "Въезд с [GEOGRAPHIC_DATA]. Когда подъедете на адрес, указанный в заказе, к шлаг…" at bounding box center [819, 365] width 240 height 50
click at [776, 362] on textarea "Въезд с [GEOGRAPHIC_DATA]. Когда подъедете на указанный в заказеадрес, , к шлаг…" at bounding box center [819, 365] width 240 height 50
drag, startPoint x: 799, startPoint y: 359, endPoint x: 827, endPoint y: 398, distance: 47.4
click at [801, 362] on textarea "Въезд с [GEOGRAPHIC_DATA]. Когда подъедете на указанный в заказе адрес, , к шла…" at bounding box center [819, 365] width 240 height 50
click at [796, 361] on textarea "Въезд с [GEOGRAPHIC_DATA]. Когда подъедете на указанный в заказе адрес,, к шлаг…" at bounding box center [819, 365] width 240 height 50
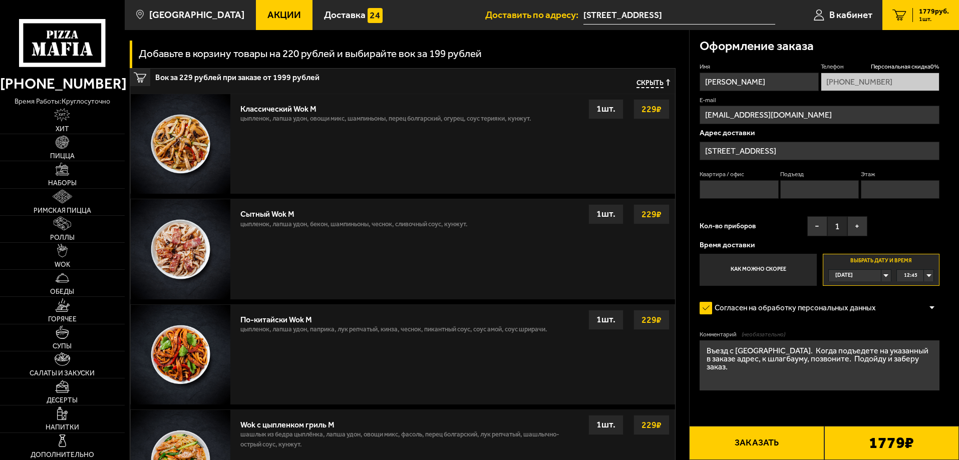
drag, startPoint x: 806, startPoint y: 361, endPoint x: 839, endPoint y: 366, distance: 32.9
click at [845, 362] on textarea "Въезд с [GEOGRAPHIC_DATA]. Когда подъедете на указанный в заказе адрес, к шлагб…" at bounding box center [819, 365] width 240 height 50
click at [886, 353] on textarea "Въезд с [GEOGRAPHIC_DATA]. Когда подъедетек шлагбауму на указанный в заказе адр…" at bounding box center [819, 365] width 240 height 50
drag, startPoint x: 848, startPoint y: 362, endPoint x: 851, endPoint y: 369, distance: 7.2
click at [848, 362] on textarea "Въезд с [GEOGRAPHIC_DATA]. Когда подъедете к шлагбауму на указанный в заказе ад…" at bounding box center [819, 365] width 240 height 50
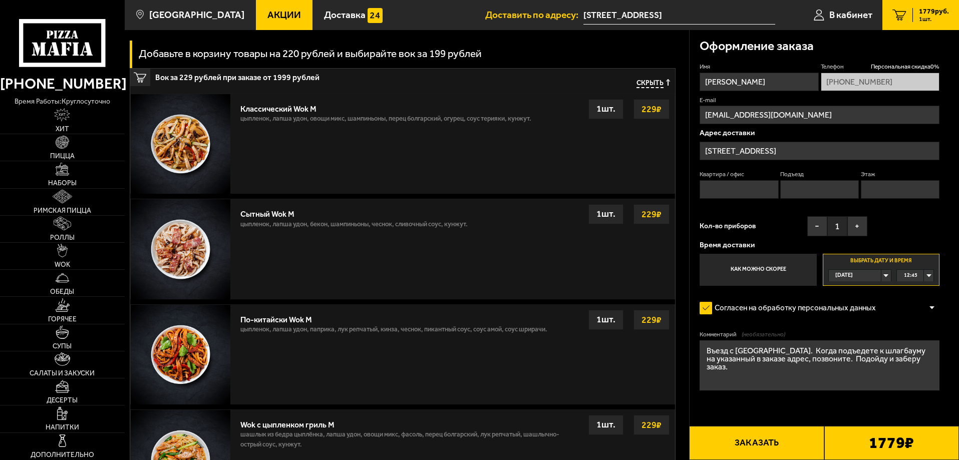
click at [878, 370] on textarea "Въезд с [GEOGRAPHIC_DATA]. Когда подъедете к шлагбауму на указанный в заказе ад…" at bounding box center [819, 365] width 240 height 50
click at [893, 358] on textarea "Въезд с [GEOGRAPHIC_DATA]. Когда подъедете к шлагбауму на указанный в заказе ад…" at bounding box center [819, 365] width 240 height 50
click at [845, 388] on textarea "Въезд с [GEOGRAPHIC_DATA]. Когда подъедете к шлагбауму на указанный в заказе ад…" at bounding box center [819, 365] width 240 height 50
drag, startPoint x: 729, startPoint y: 353, endPoint x: 748, endPoint y: 341, distance: 22.2
click at [729, 352] on textarea "Въезд с [GEOGRAPHIC_DATA]. Когда подъедете к шлагбауму на указанный в заказе ад…" at bounding box center [819, 365] width 240 height 50
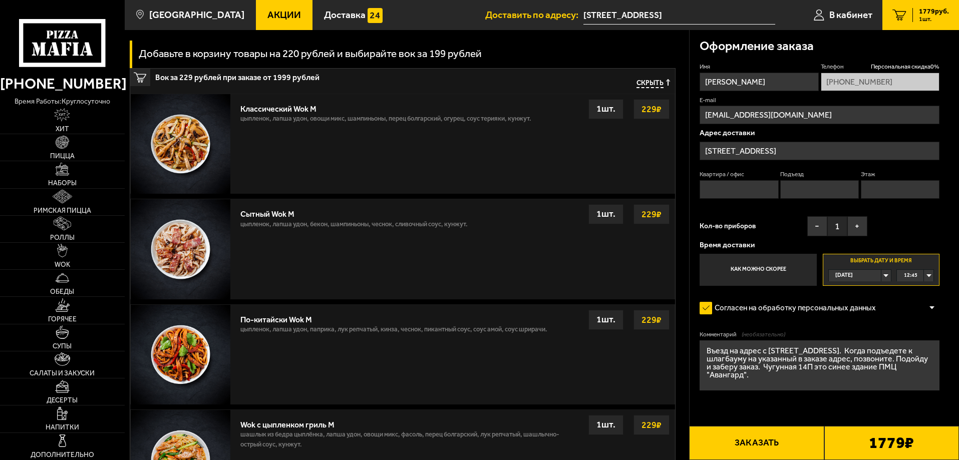
click at [803, 374] on textarea "Въезд на адрес с [STREET_ADDRESS]. Когда подъедете к шлагбауму на указанный в з…" at bounding box center [819, 365] width 240 height 50
click at [932, 369] on textarea "Въезд на адрес с [STREET_ADDRESS]. Когда подъедете к шлагбауму на указанный в з…" at bounding box center [819, 365] width 240 height 50
click at [930, 276] on div "12:45" at bounding box center [915, 276] width 37 height 12
click at [916, 309] on span "12:30" at bounding box center [911, 312] width 14 height 12
click at [746, 186] on input "Квартира / офис" at bounding box center [738, 189] width 79 height 19
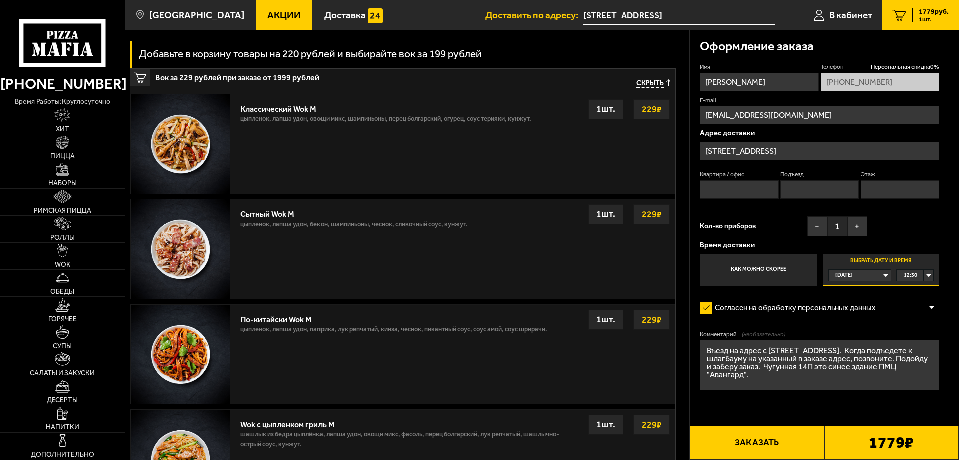
scroll to position [100, 0]
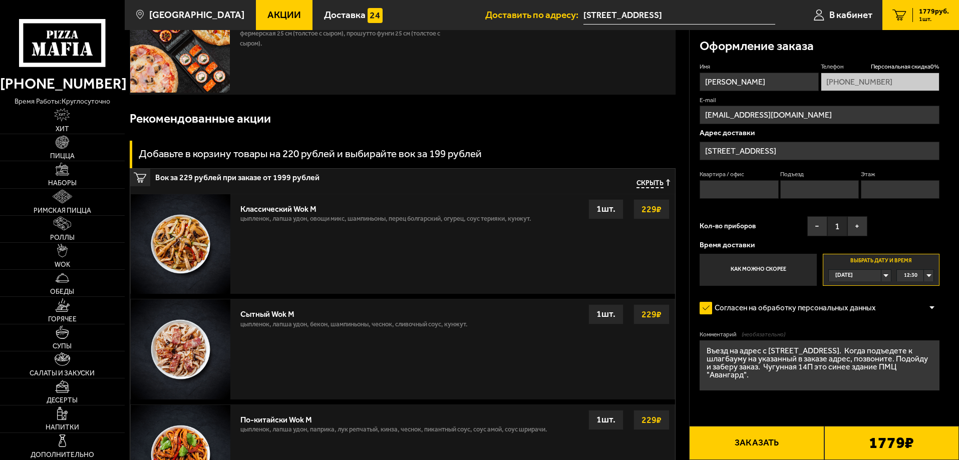
click at [933, 370] on textarea "Въезд на адрес с [STREET_ADDRESS]. Когда подъедете к шлагбауму на указанный в з…" at bounding box center [819, 365] width 240 height 50
click at [889, 360] on textarea "Въезд на адрес с [STREET_ADDRESS]. Когда подъедете к шлагбауму на указанный в з…" at bounding box center [819, 365] width 240 height 50
click at [888, 379] on textarea "Въезд на адрес с [STREET_ADDRESS]. Когда подъедете к шлагбауму на указанный в з…" at bounding box center [819, 365] width 240 height 50
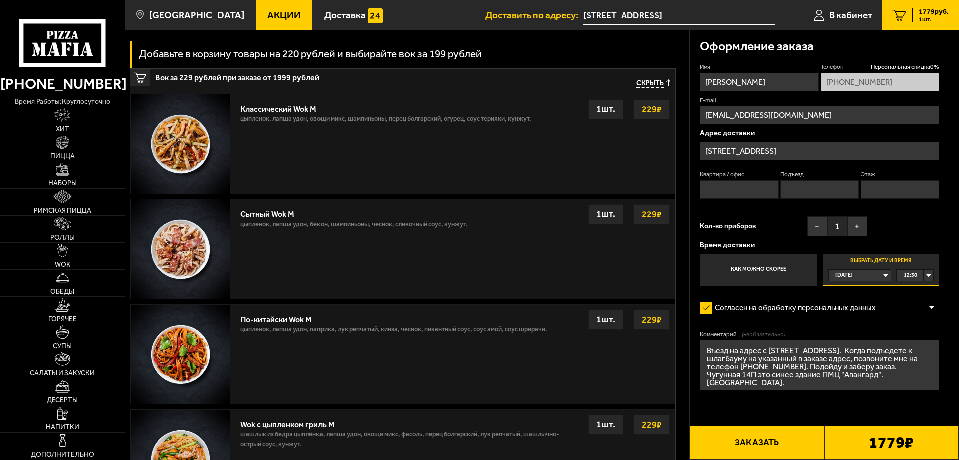
scroll to position [50, 0]
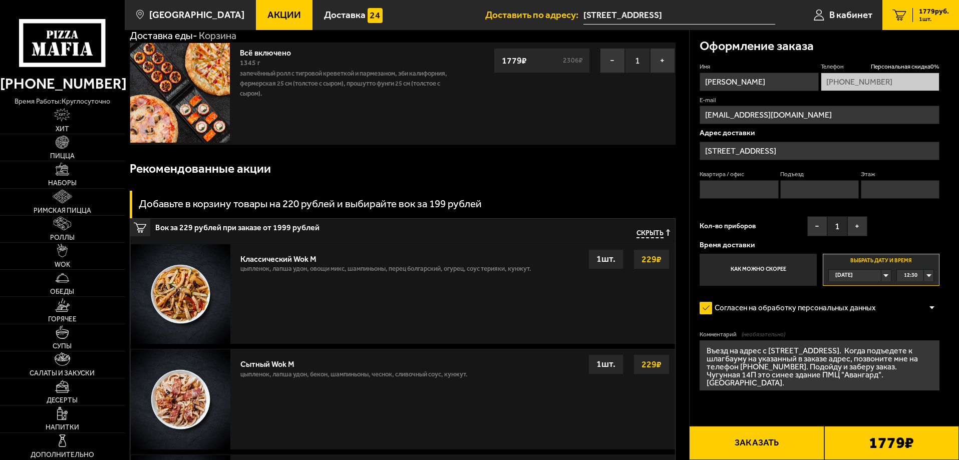
type textarea "Въезд на адрес с [STREET_ADDRESS]. Когда подъедете к шлагбауму на указанный в з…"
click at [775, 445] on button "Заказать" at bounding box center [756, 443] width 135 height 34
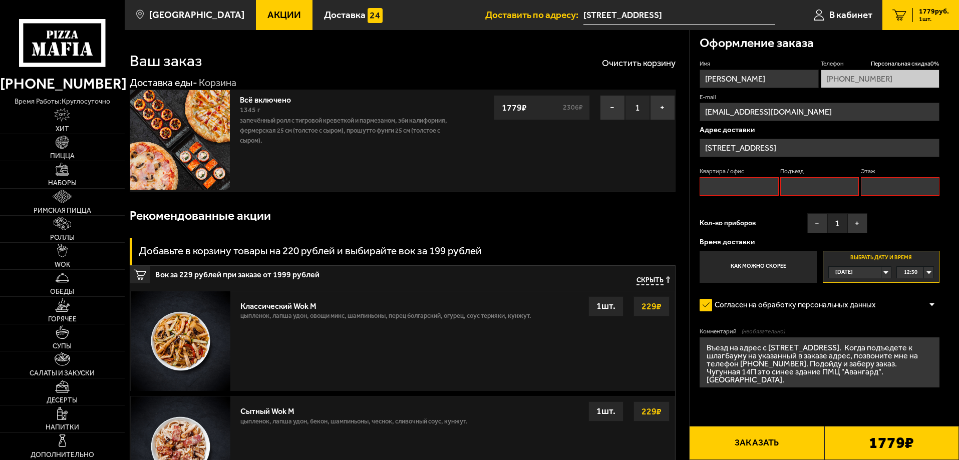
scroll to position [0, 0]
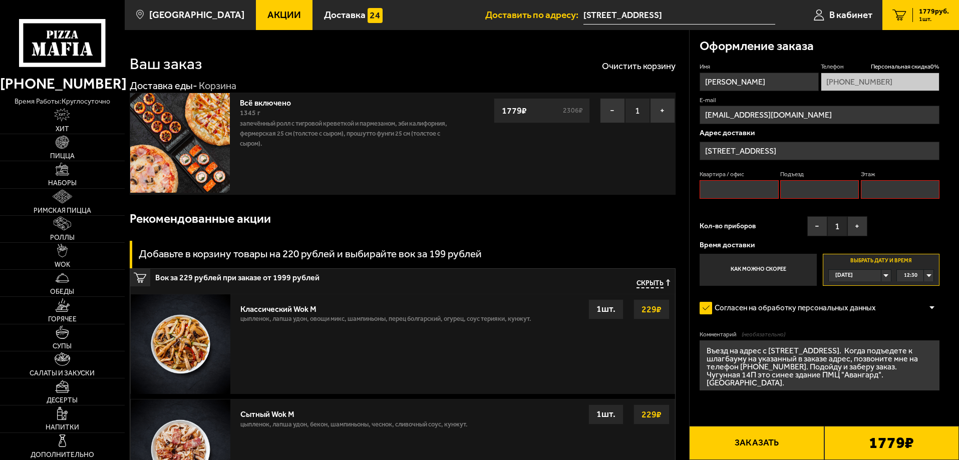
click at [887, 190] on input "Этаж" at bounding box center [900, 189] width 79 height 19
type input "1"
click at [810, 191] on input "Подъезд" at bounding box center [819, 189] width 79 height 19
type input "1"
click at [746, 182] on input "Квартира / офис" at bounding box center [738, 189] width 79 height 19
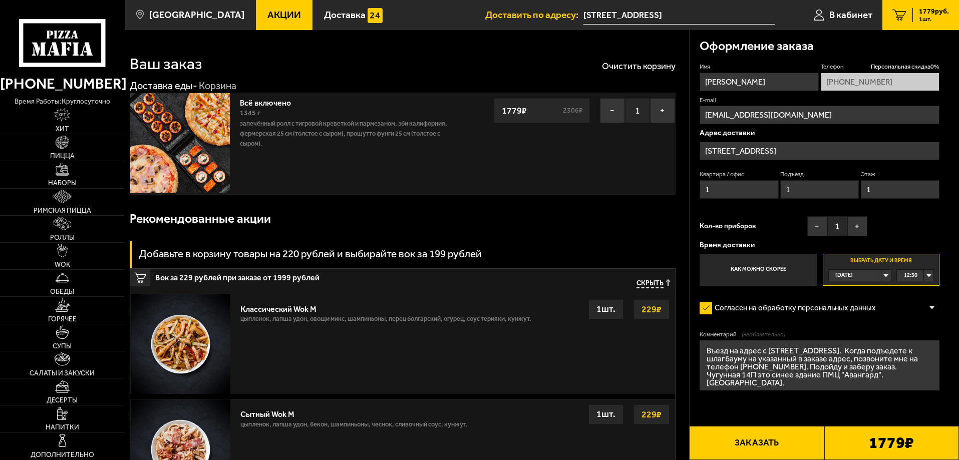
type input "1"
click at [766, 205] on div "Имя [PERSON_NAME] Телефон Персональная скидка 0 % [PHONE_NUMBER] E-mail [EMAIL_…" at bounding box center [819, 174] width 240 height 223
click at [857, 226] on button "+" at bounding box center [857, 226] width 20 height 20
click at [856, 226] on button "+" at bounding box center [857, 226] width 20 height 20
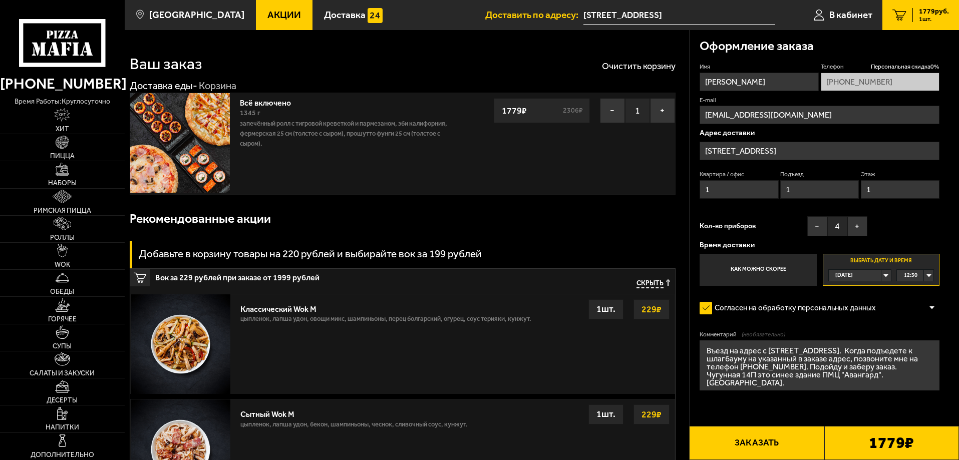
click at [895, 215] on div "Имя [PERSON_NAME] Телефон Персональная скидка 0 % [PHONE_NUMBER] E-mail [EMAIL_…" at bounding box center [819, 174] width 240 height 223
click at [767, 442] on button "Заказать" at bounding box center [756, 443] width 135 height 34
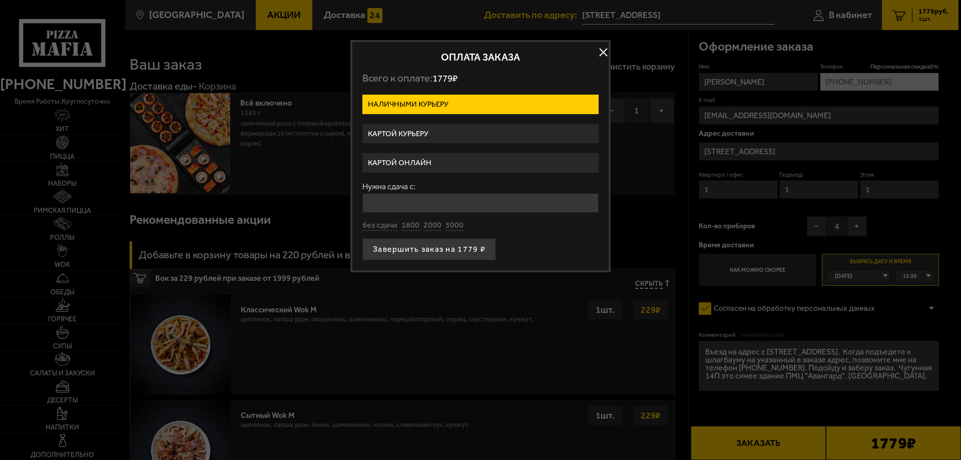
click at [431, 162] on label "Картой онлайн" at bounding box center [480, 163] width 236 height 20
click at [0, 0] on input "Картой онлайн" at bounding box center [0, 0] width 0 height 0
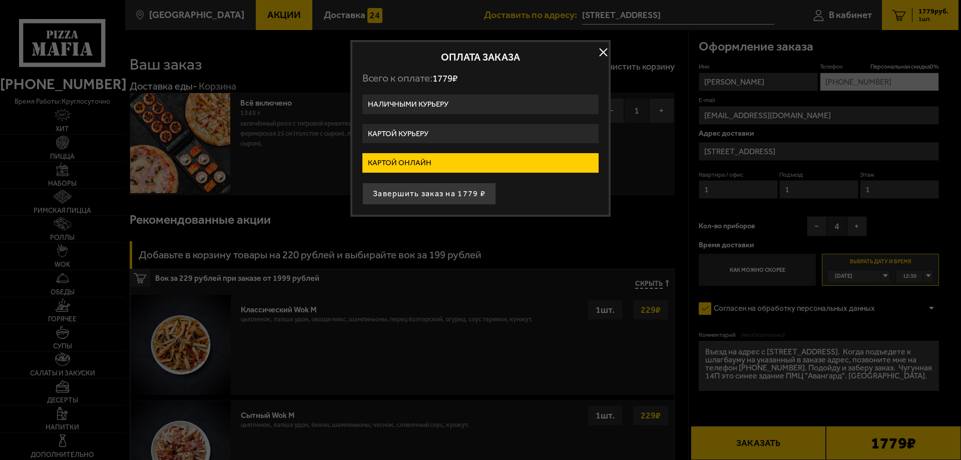
click at [410, 135] on label "Картой курьеру" at bounding box center [480, 134] width 236 height 20
click at [0, 0] on input "Картой курьеру" at bounding box center [0, 0] width 0 height 0
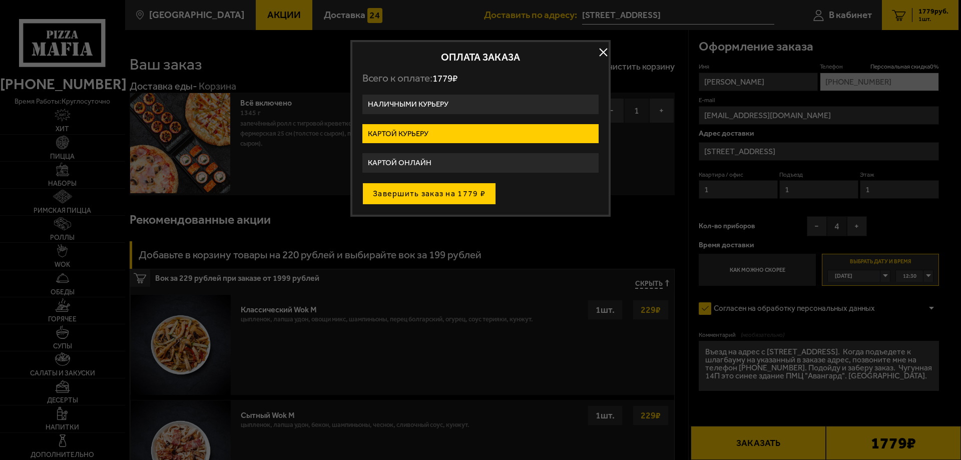
click at [419, 195] on button "Завершить заказ на 1779 ₽" at bounding box center [429, 194] width 134 height 22
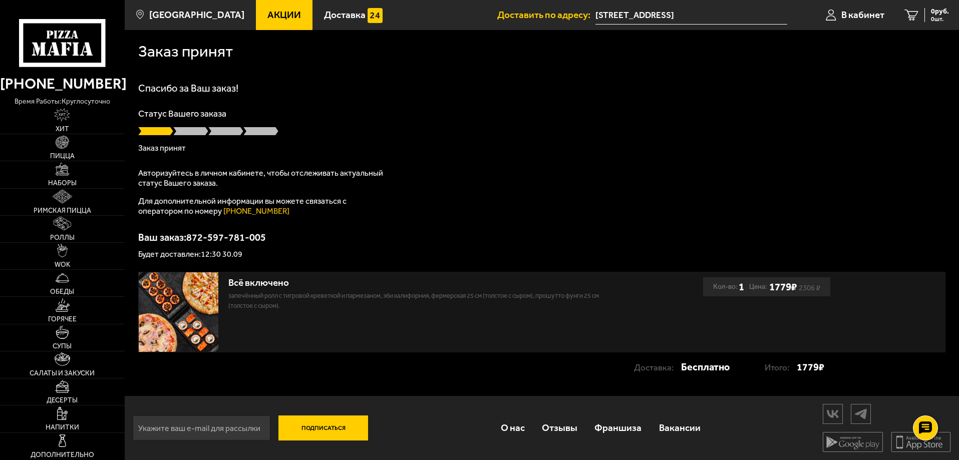
scroll to position [1, 0]
